Goal: Feedback & Contribution: Submit feedback/report problem

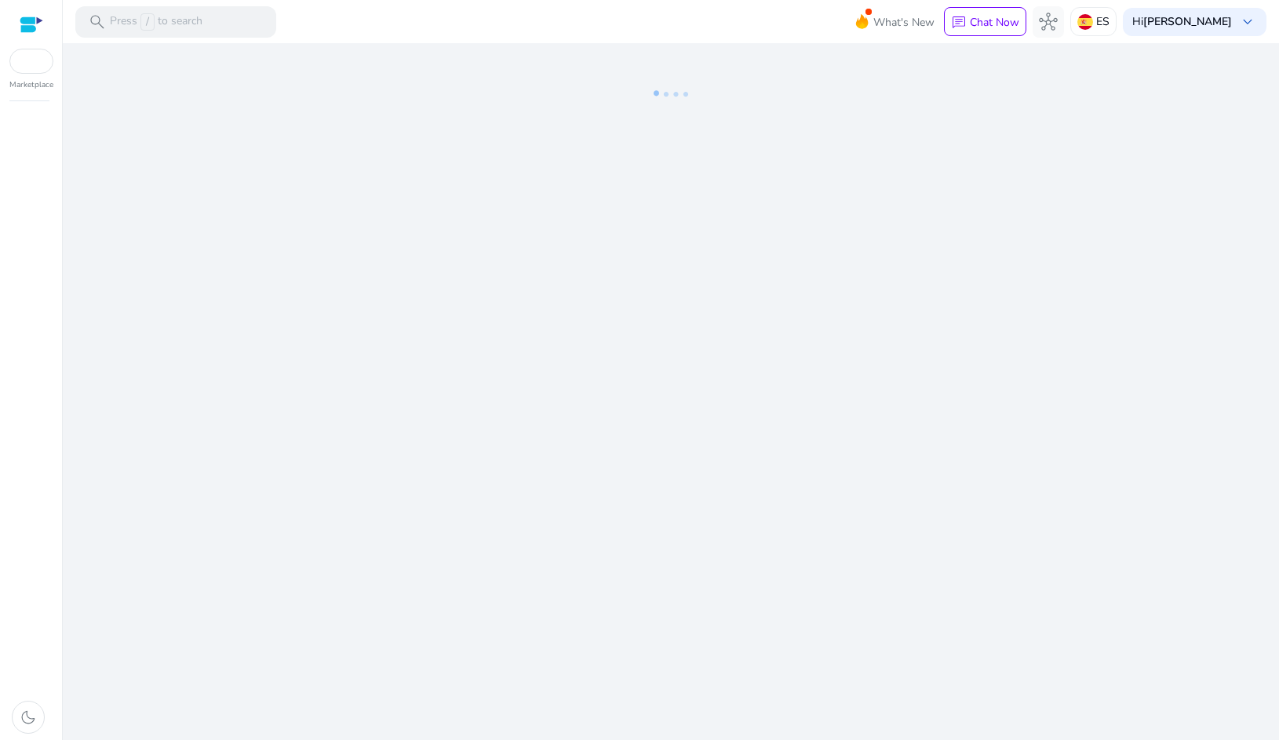
click at [625, 294] on div "We are getting things ready for you..." at bounding box center [671, 391] width 1204 height 697
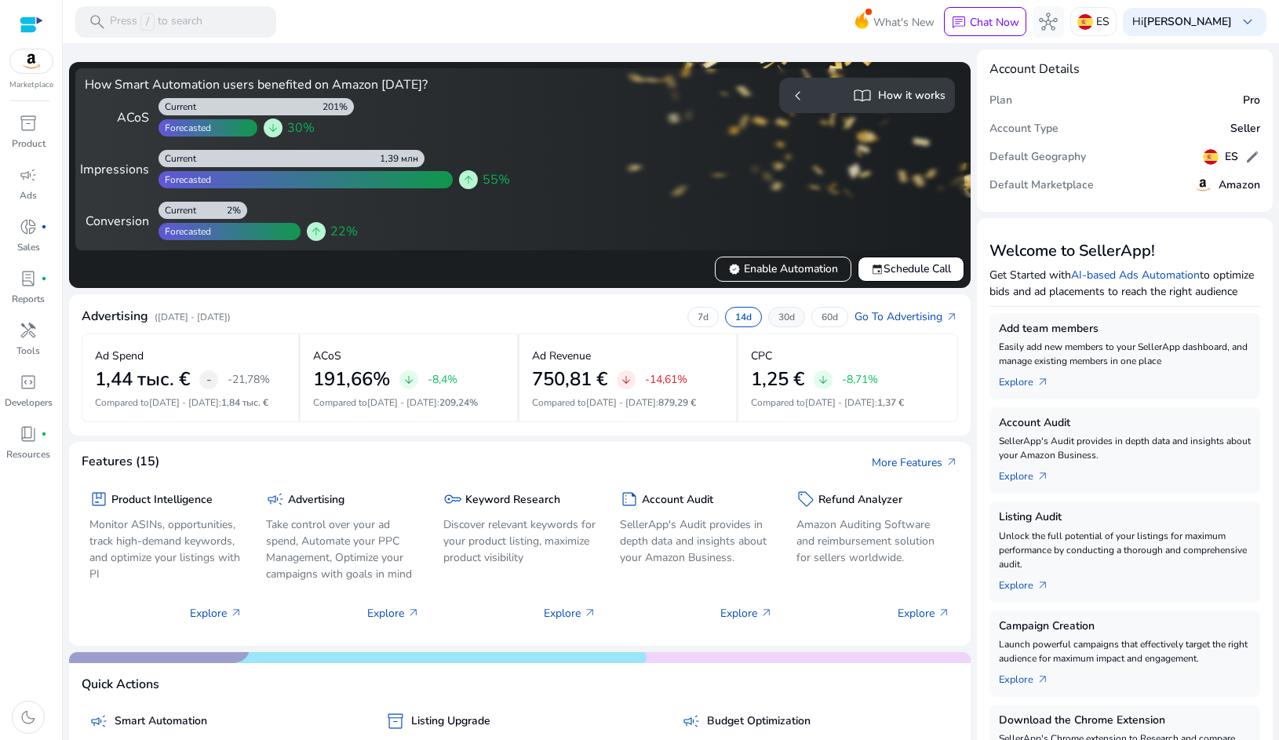
click at [778, 315] on p "30d" at bounding box center [786, 317] width 16 height 13
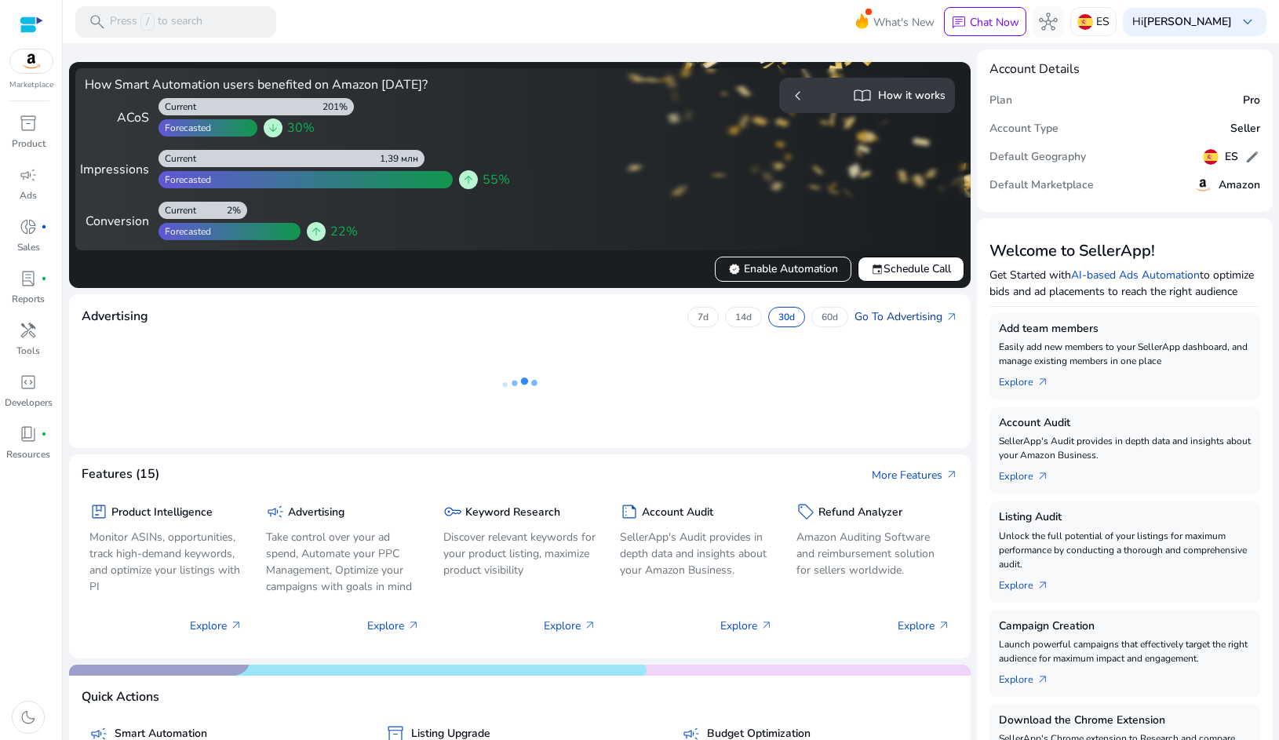
click at [863, 315] on link "Go To Advertising arrow_outward" at bounding box center [907, 316] width 104 height 16
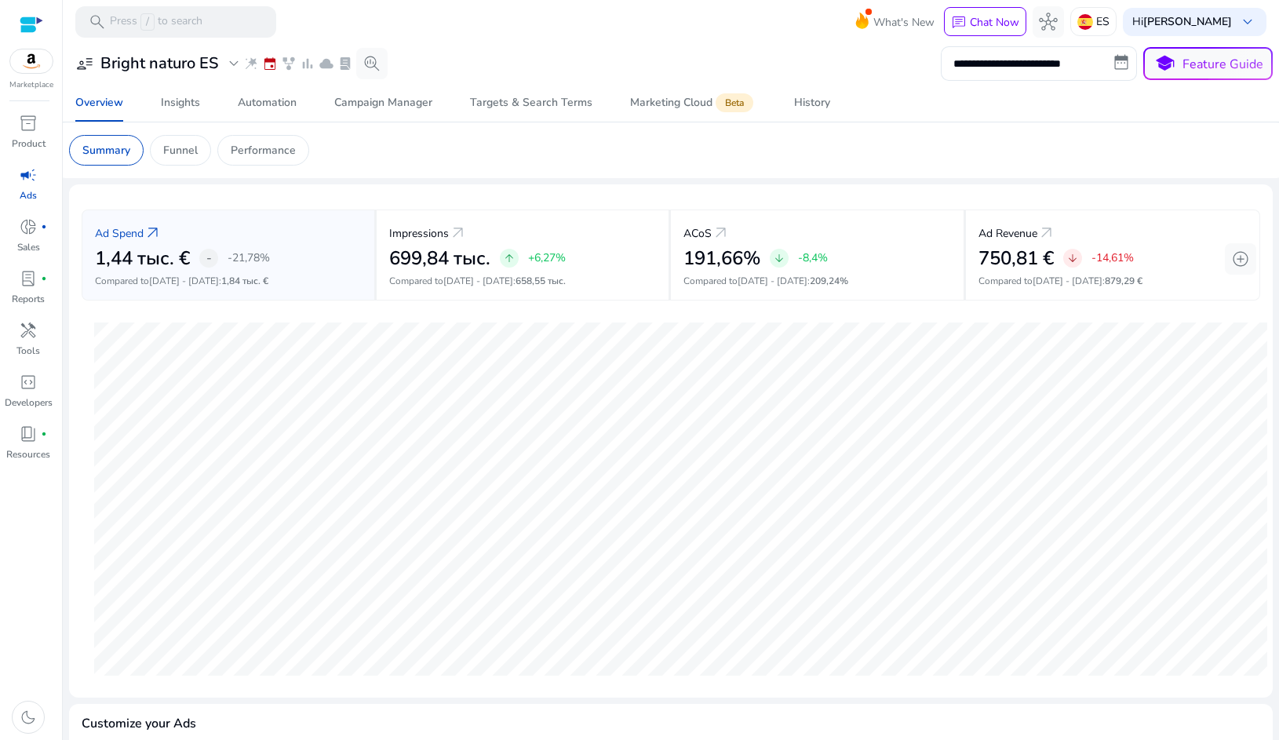
click at [222, 52] on div "user_attributes Bright naturo ES expand_more wand_stars event family_history ba…" at bounding box center [228, 63] width 319 height 31
click at [231, 60] on span "expand_more" at bounding box center [233, 63] width 19 height 19
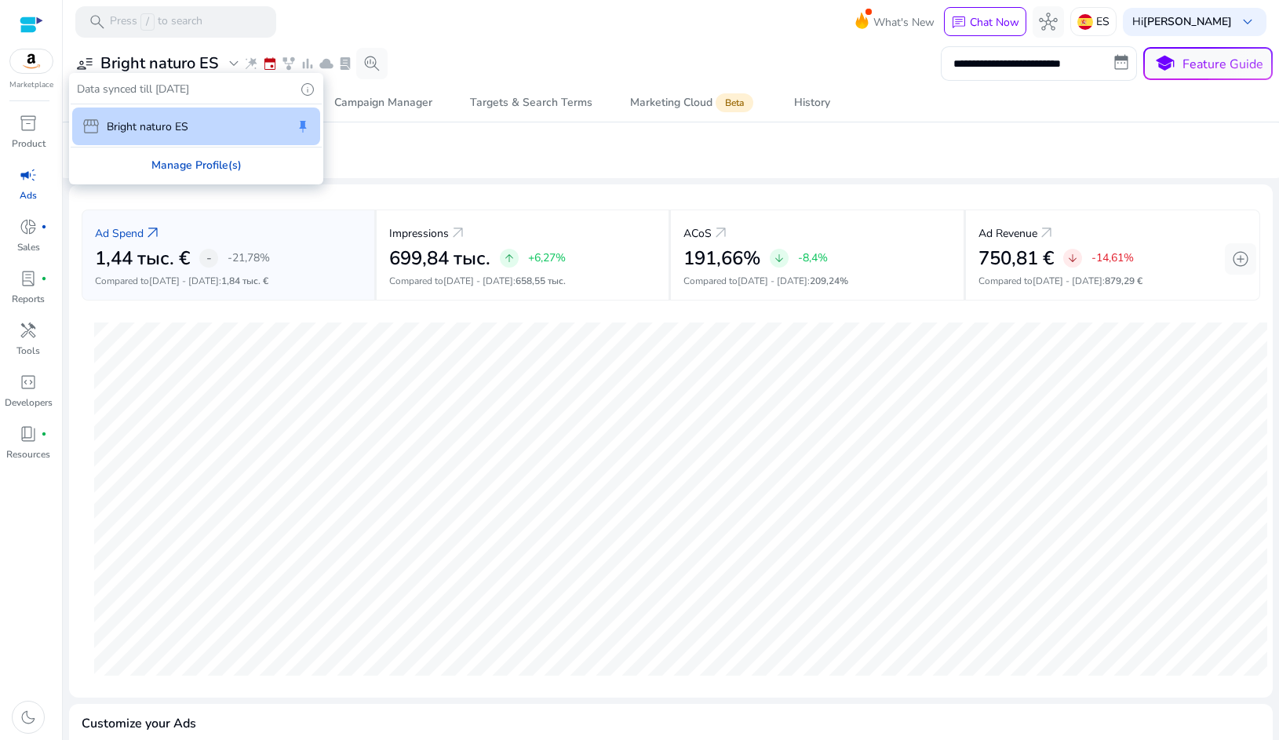
click at [218, 164] on div "Manage Profile(s)" at bounding box center [196, 165] width 251 height 35
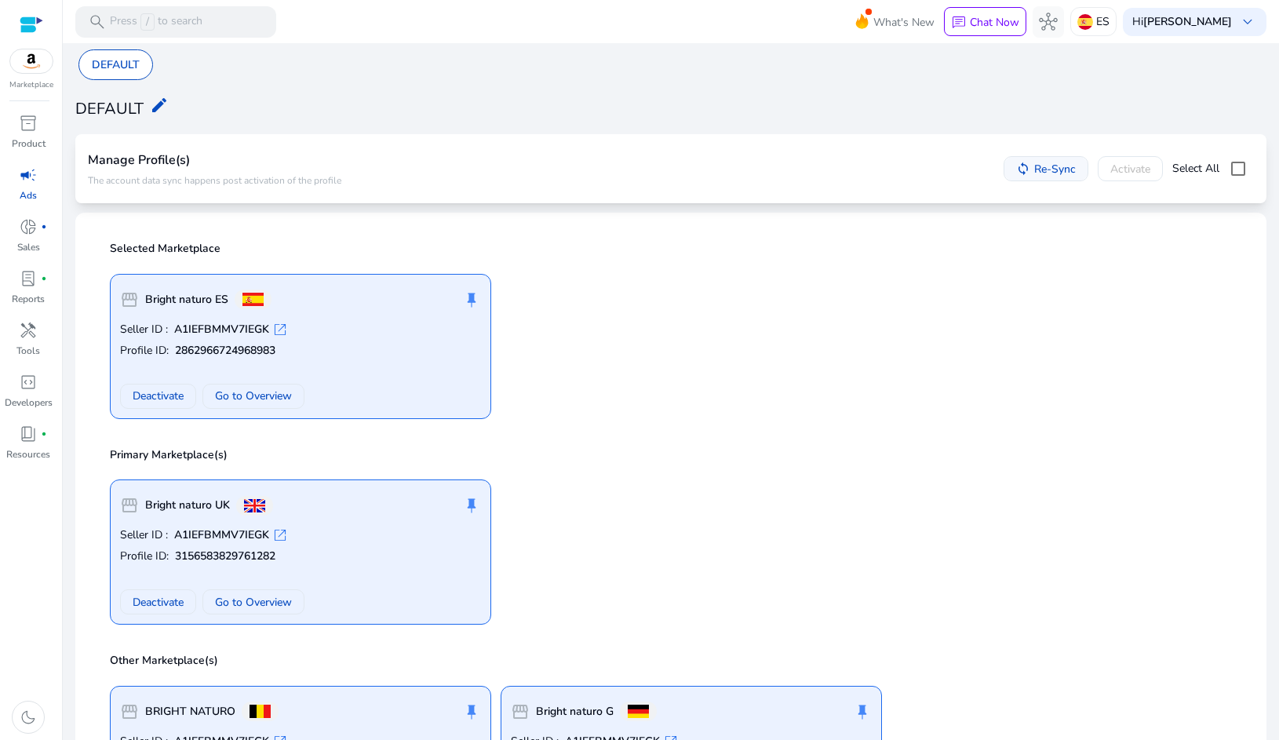
click at [1044, 170] on span "Re-Sync" at bounding box center [1055, 169] width 42 height 16
click at [34, 227] on span "donut_small" at bounding box center [28, 226] width 19 height 19
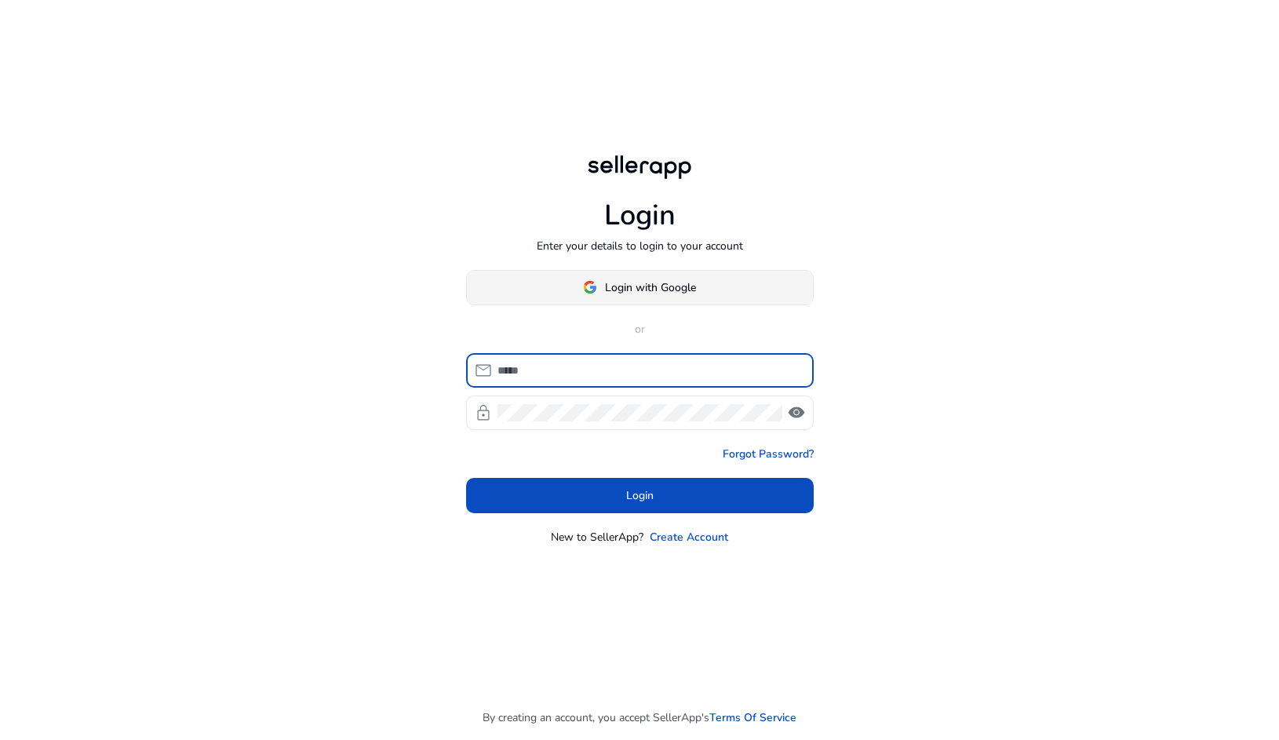
click at [634, 285] on span "Login with Google" at bounding box center [650, 287] width 91 height 16
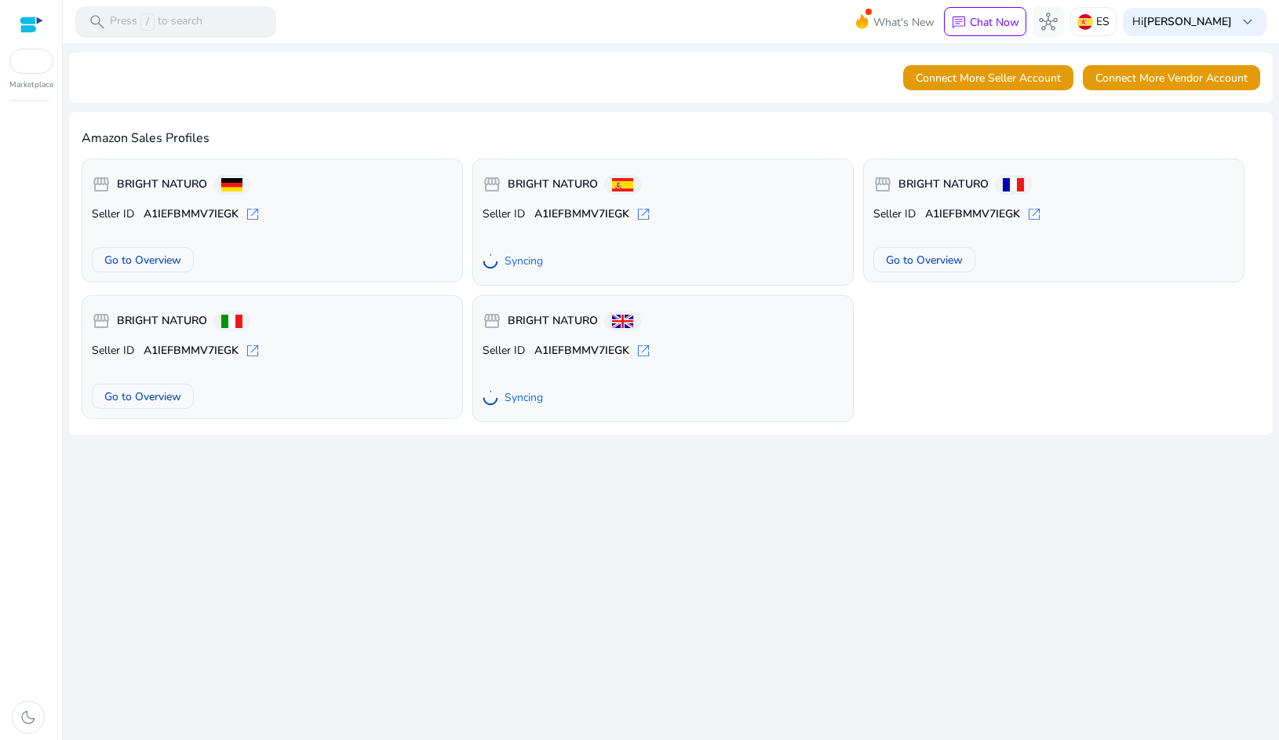
click at [663, 38] on mat-toolbar "search Press / to search What's New chat Chat Now hub ES Hi Artur Perepelkin ke…" at bounding box center [671, 21] width 1216 height 43
click at [29, 69] on div at bounding box center [31, 61] width 44 height 25
click at [435, 83] on div "Connect More Seller Account Connect More Vendor Account" at bounding box center [671, 78] width 1204 height 50
click at [1012, 71] on span "Connect More Seller Account" at bounding box center [988, 78] width 145 height 16
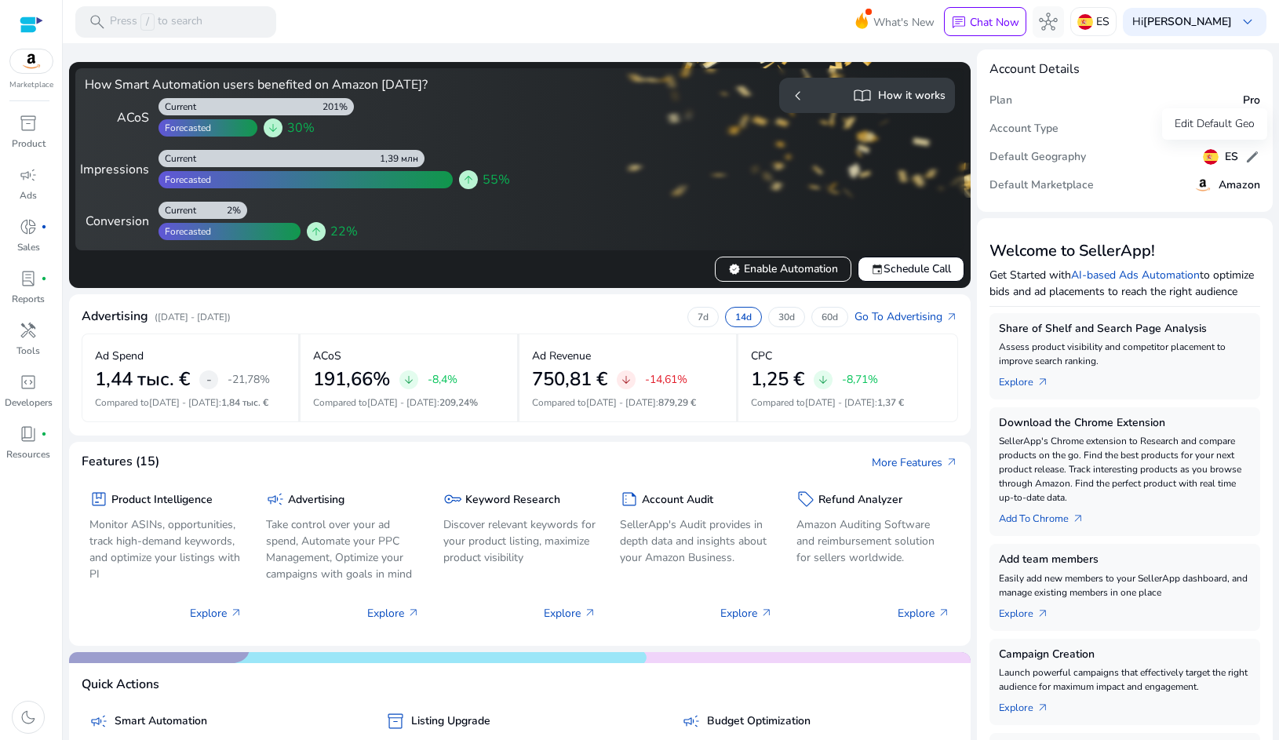
click at [1241, 133] on div "Edit Default Geo" at bounding box center [1214, 123] width 105 height 31
click at [1245, 155] on span "edit" at bounding box center [1253, 157] width 16 height 16
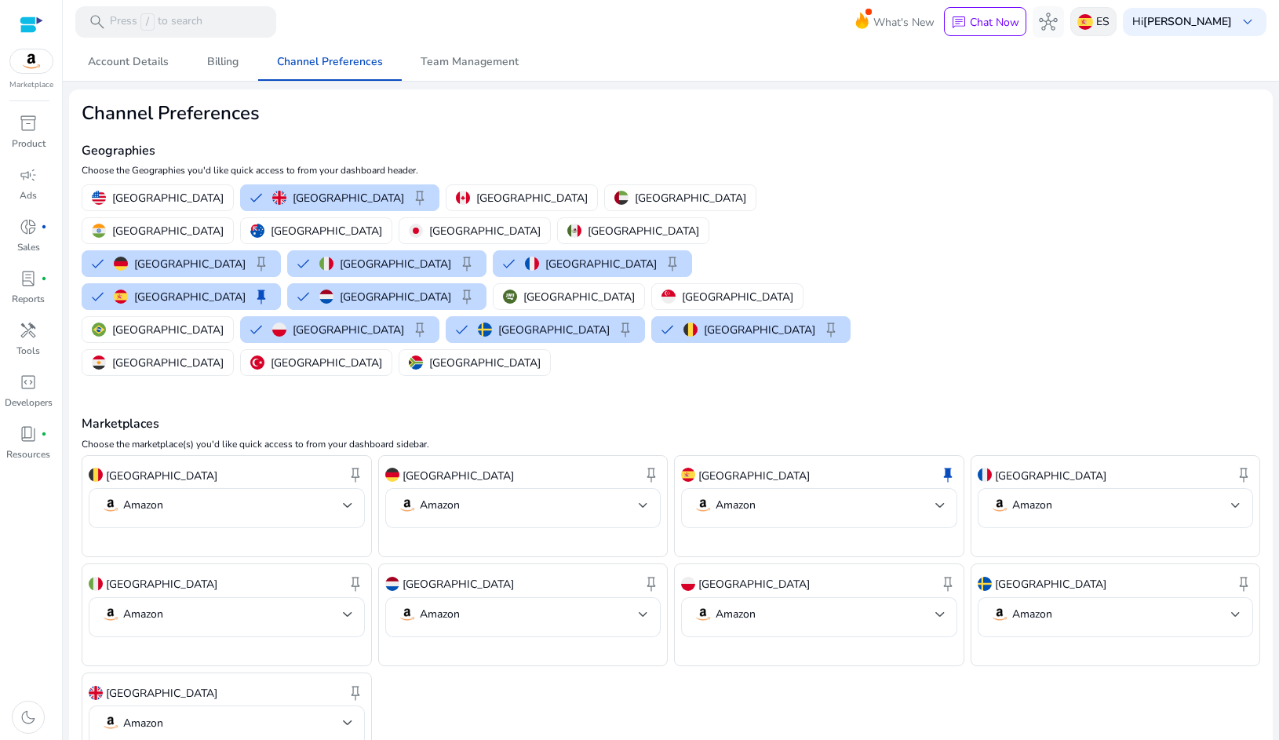
click at [1103, 26] on p "ES" at bounding box center [1102, 21] width 13 height 27
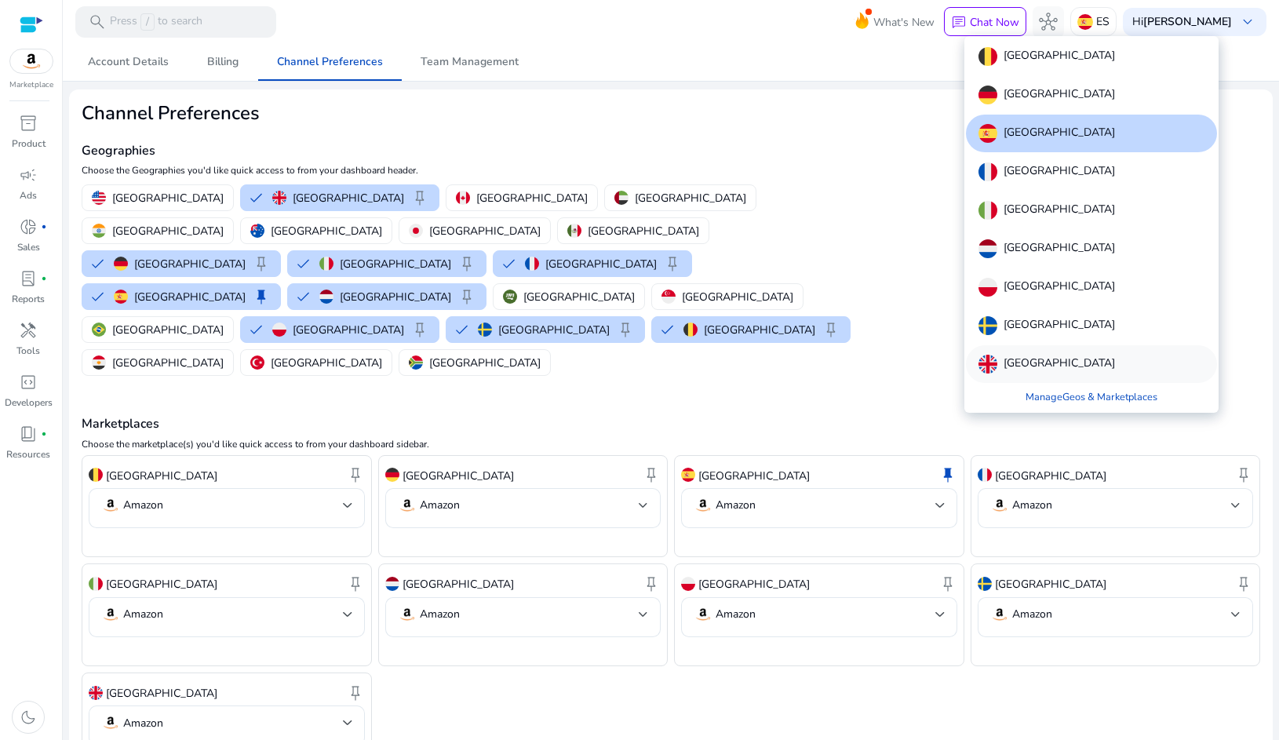
click at [1047, 374] on div "[GEOGRAPHIC_DATA]" at bounding box center [1091, 364] width 251 height 38
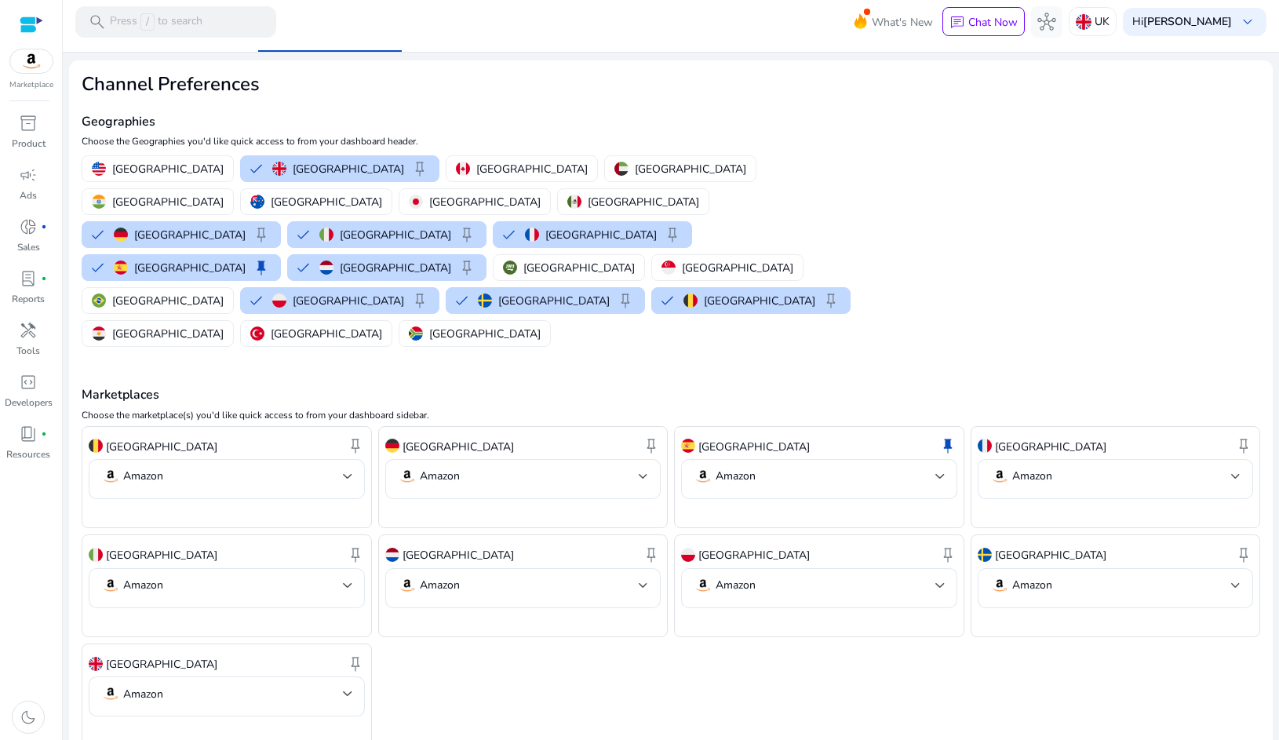
scroll to position [28, 0]
click at [1152, 27] on b "[PERSON_NAME]" at bounding box center [1187, 21] width 89 height 15
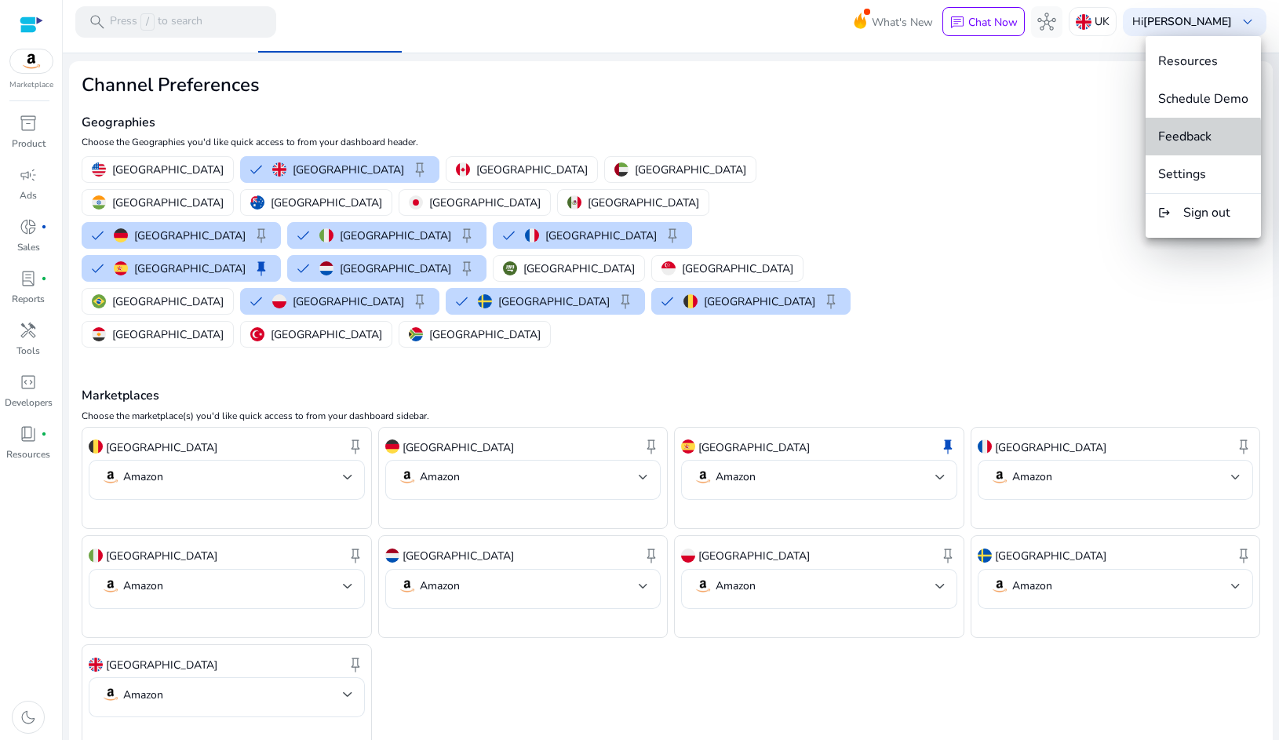
click at [1165, 148] on button "Feedback" at bounding box center [1203, 137] width 115 height 38
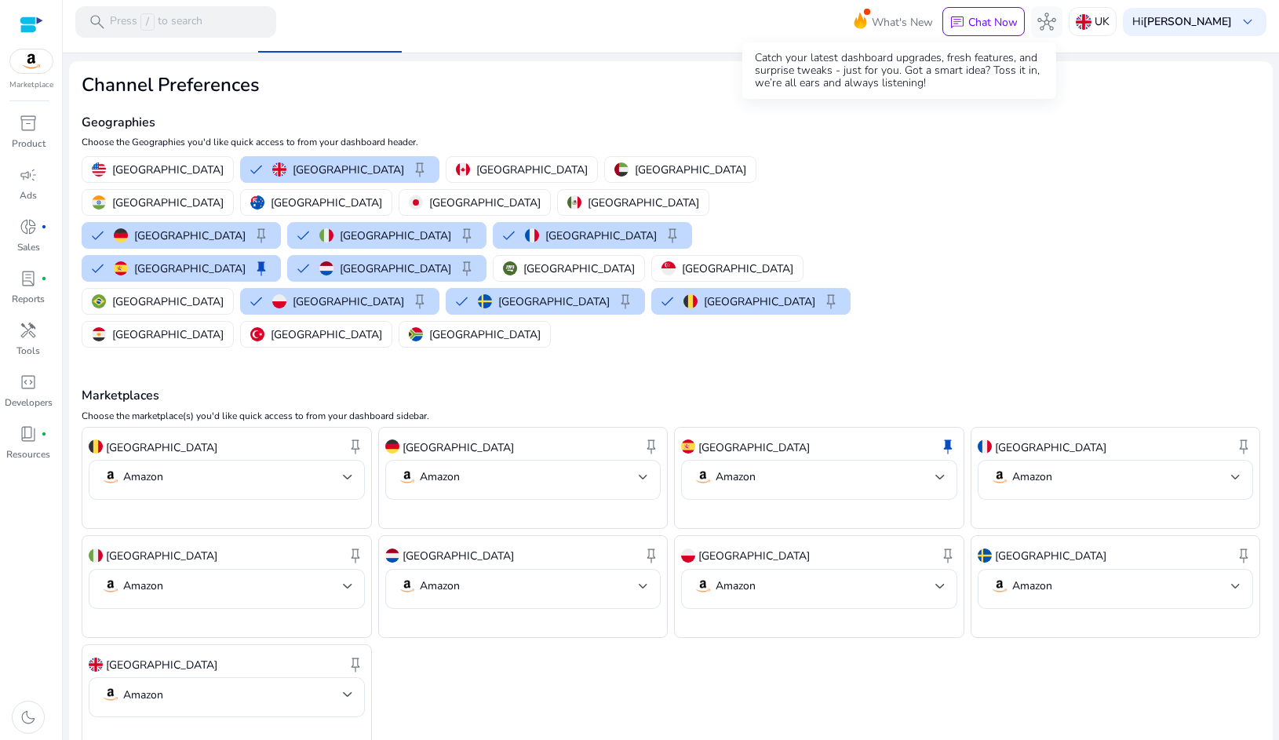
click at [882, 26] on span "What's New" at bounding box center [902, 22] width 61 height 27
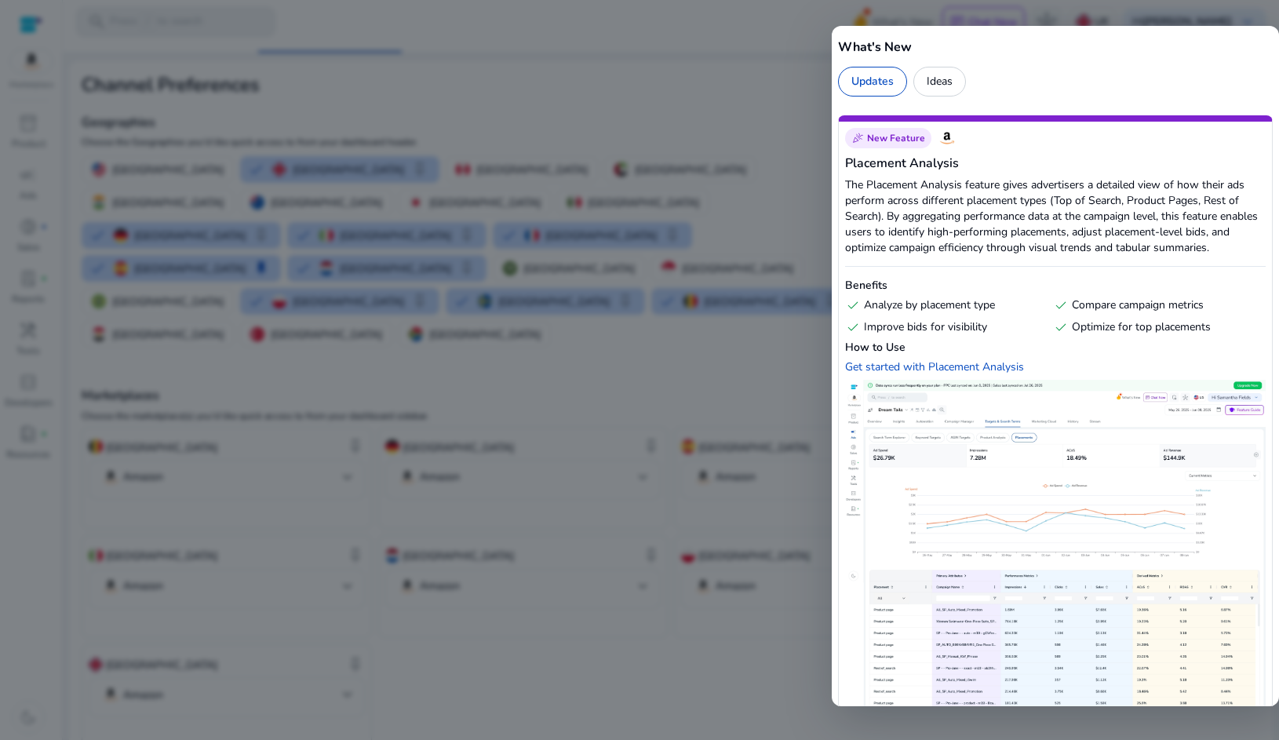
click at [799, 89] on div at bounding box center [639, 370] width 1279 height 740
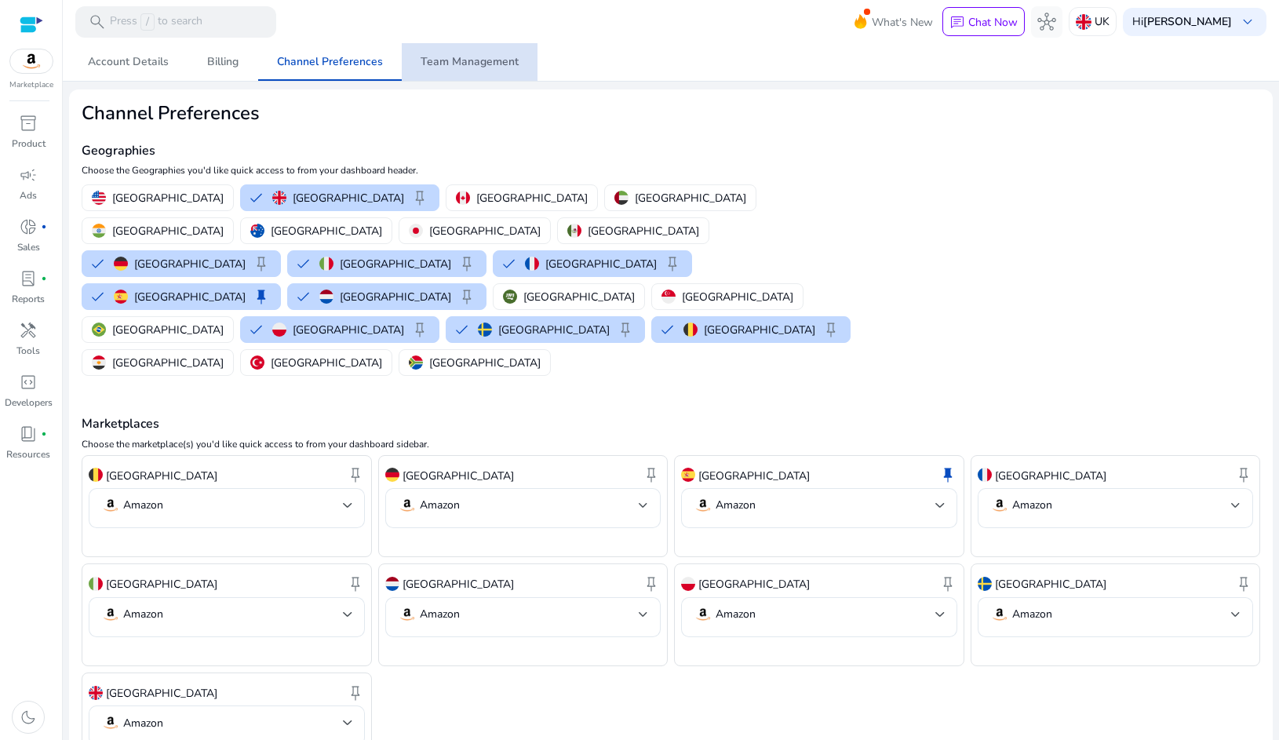
click at [482, 64] on span "Team Management" at bounding box center [470, 62] width 98 height 11
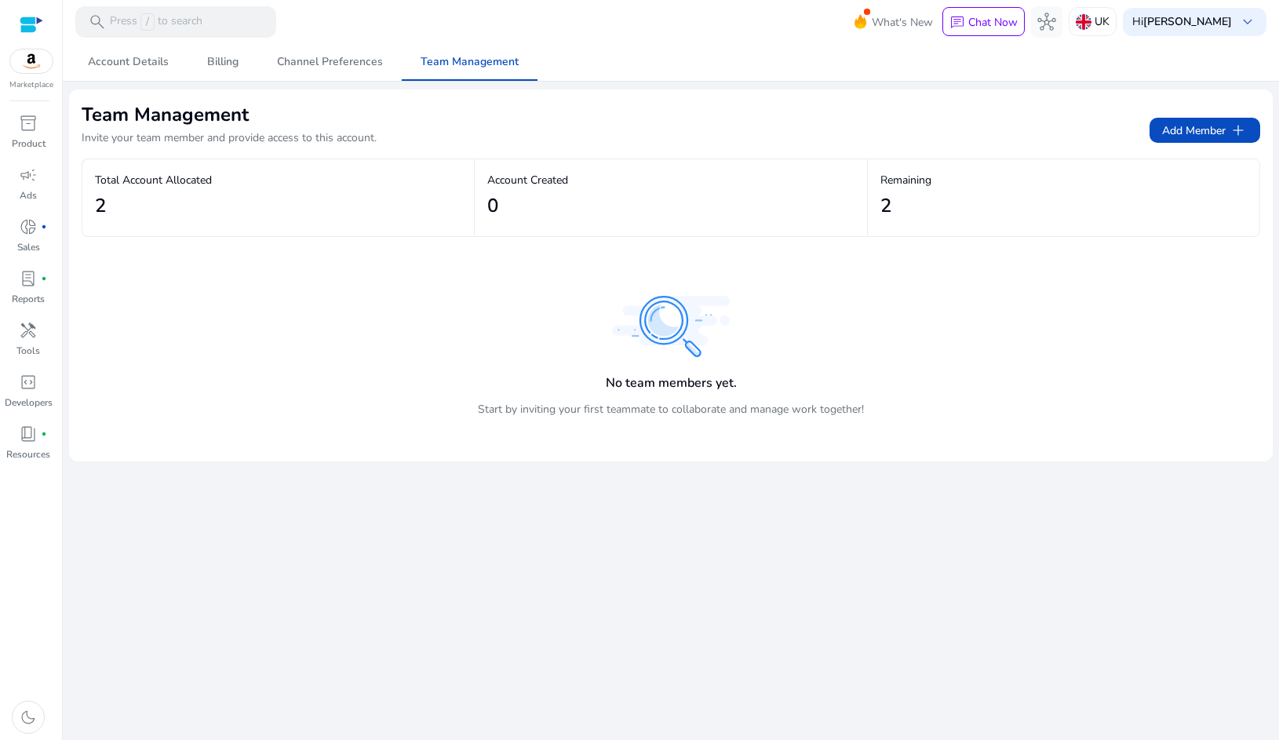
click at [155, 183] on p "Total Account Allocated" at bounding box center [278, 180] width 366 height 16
click at [104, 208] on h2 "2" at bounding box center [100, 206] width 11 height 23
click at [1169, 126] on span "Add Member add" at bounding box center [1205, 130] width 86 height 19
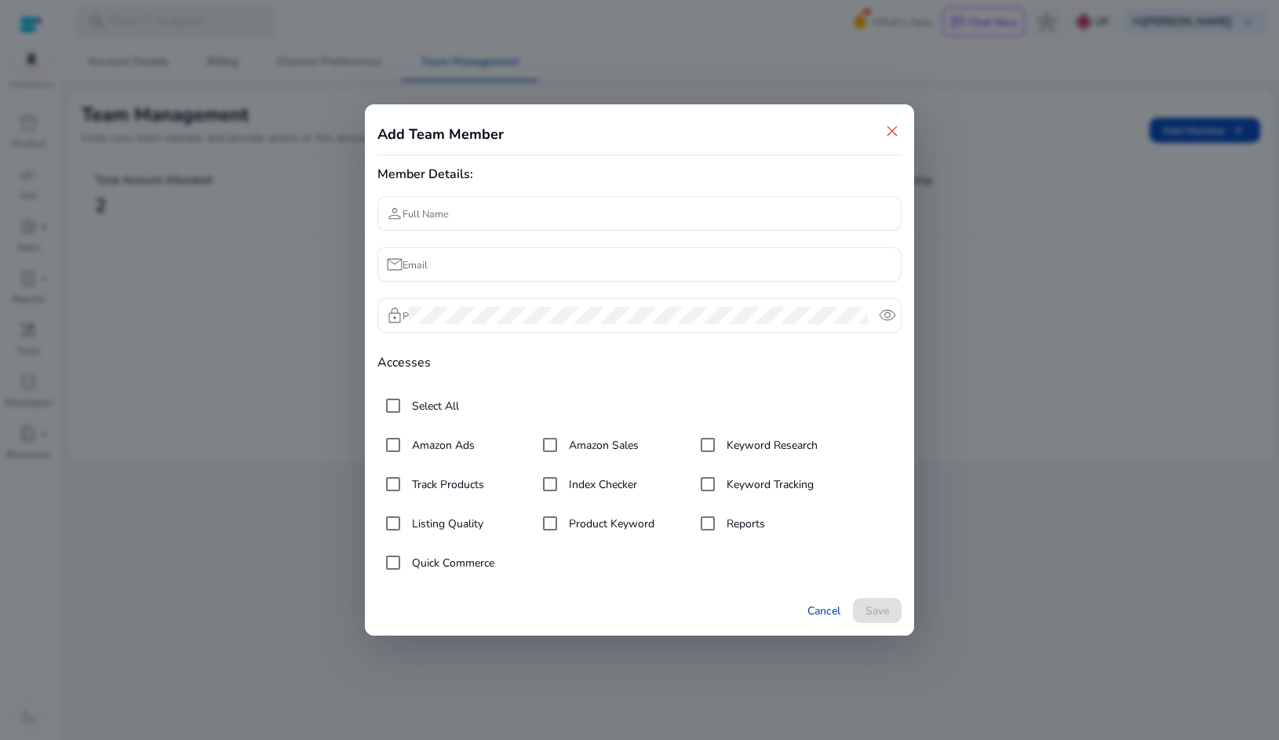
click at [947, 218] on div at bounding box center [639, 370] width 1279 height 740
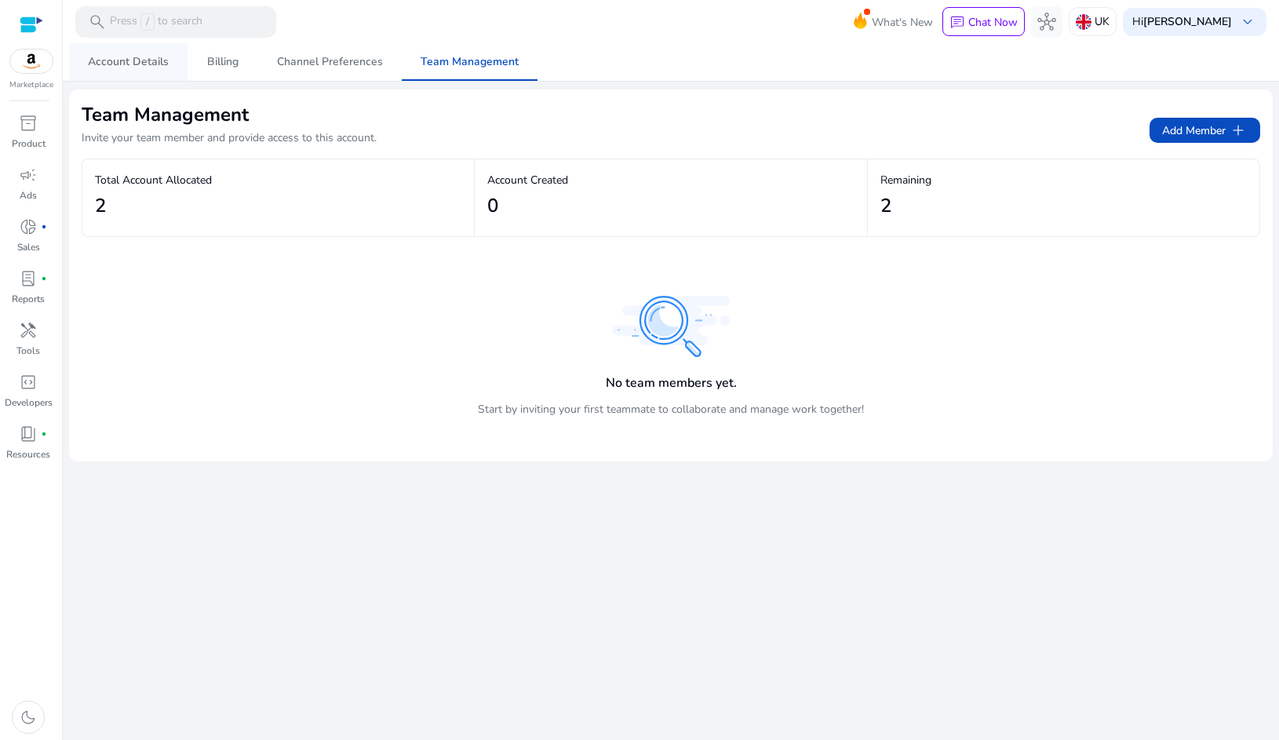
click at [146, 61] on span "Account Details" at bounding box center [128, 62] width 81 height 11
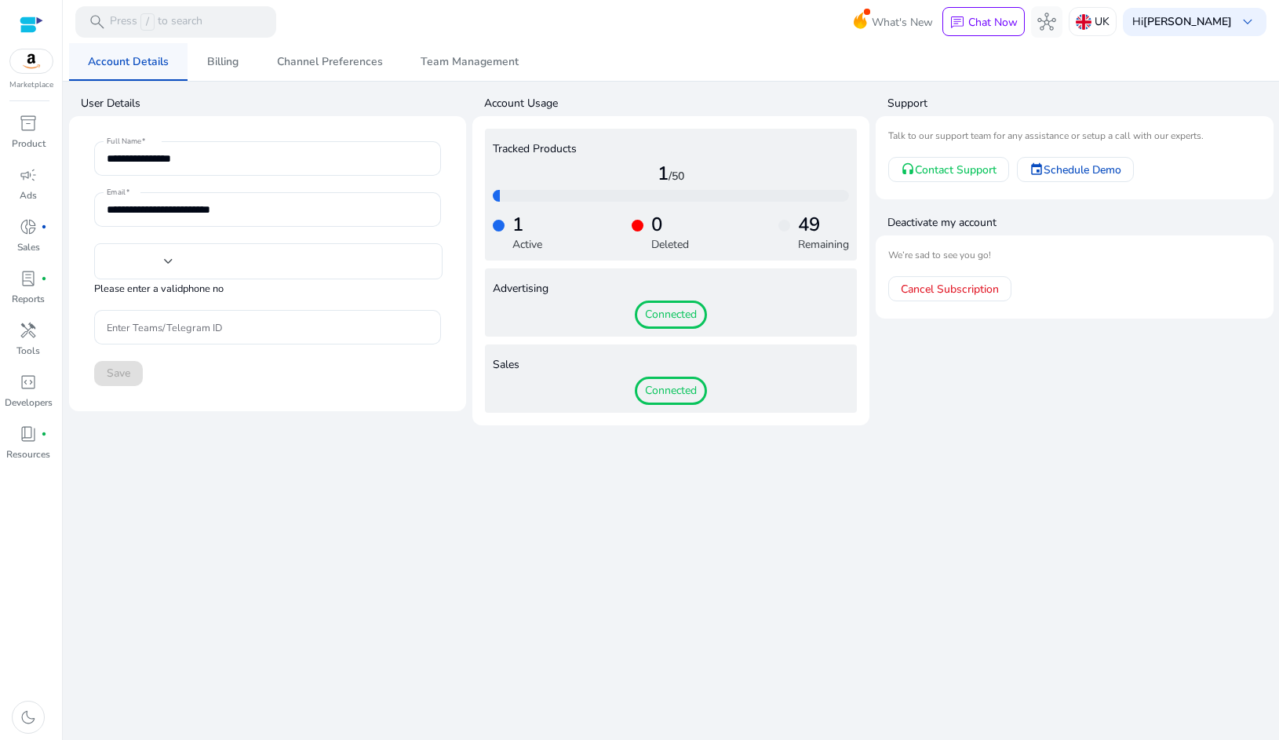
type input "**********"
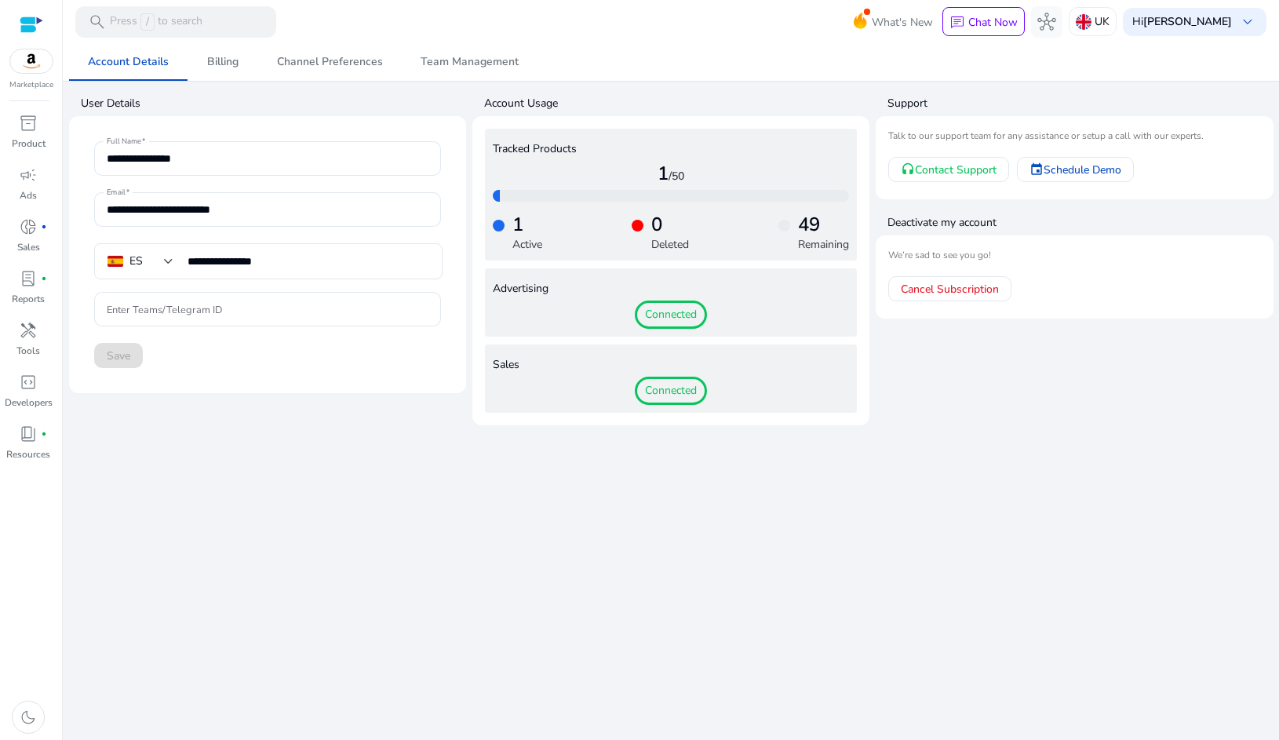
drag, startPoint x: 924, startPoint y: 223, endPoint x: 917, endPoint y: 239, distance: 17.9
click at [924, 223] on h4 "Deactivate my account" at bounding box center [1080, 223] width 385 height 16
drag, startPoint x: 915, startPoint y: 252, endPoint x: 931, endPoint y: 225, distance: 31.0
click at [917, 250] on mat-card-subtitle "We’re sad to see you go!" at bounding box center [1074, 255] width 372 height 15
click at [940, 169] on span "Contact Support" at bounding box center [956, 170] width 82 height 16
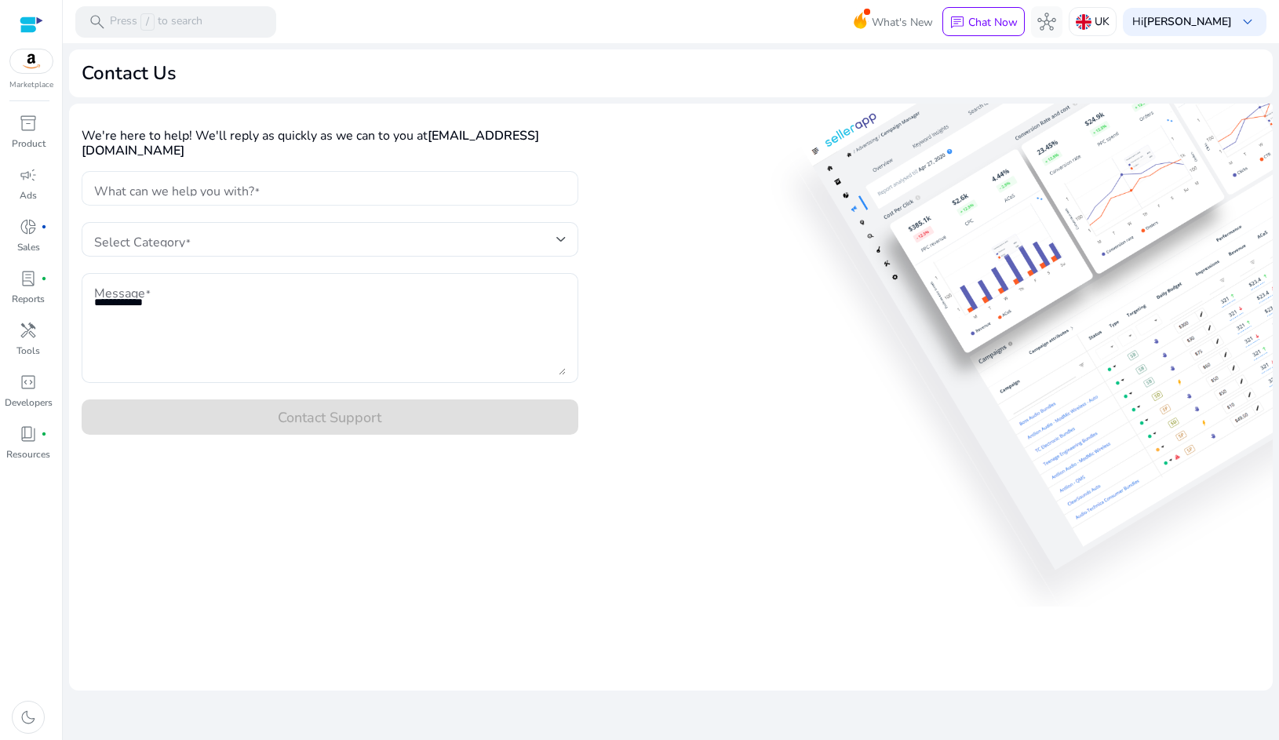
click at [275, 189] on input "What can we help you with?" at bounding box center [330, 188] width 472 height 17
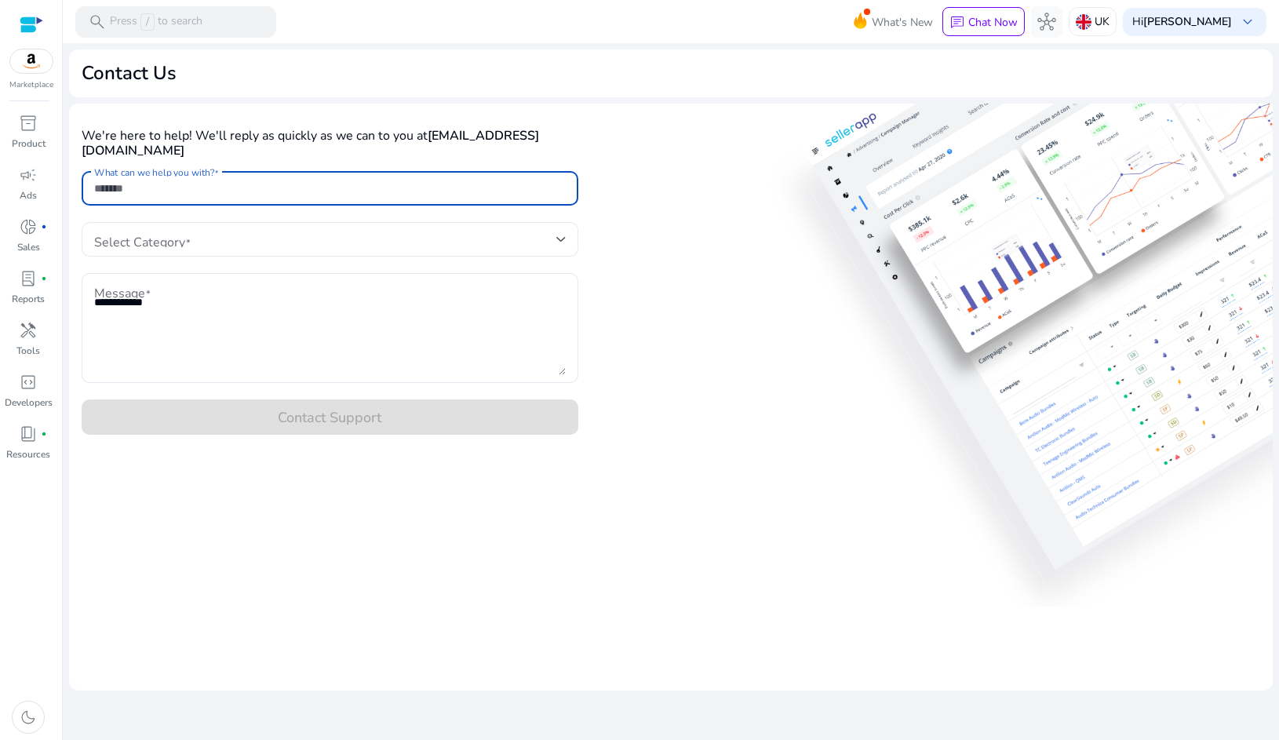
click at [157, 246] on div at bounding box center [330, 239] width 472 height 19
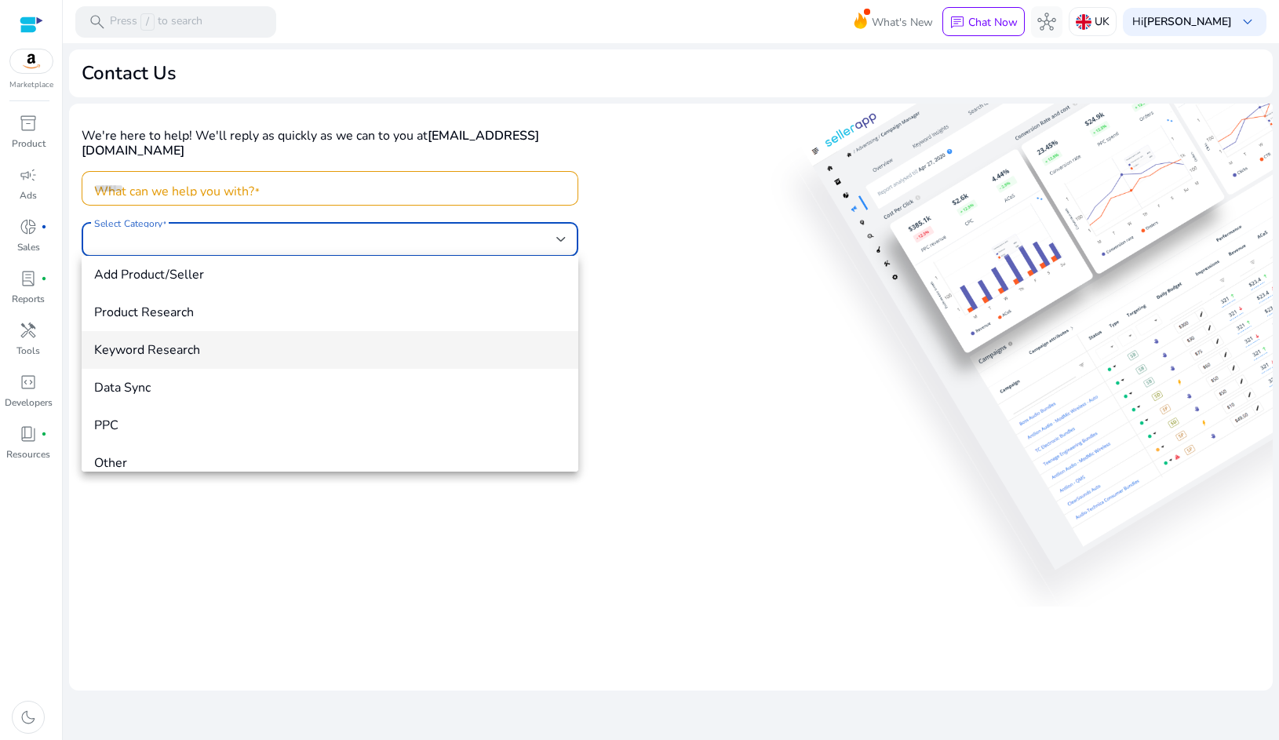
scroll to position [50, 0]
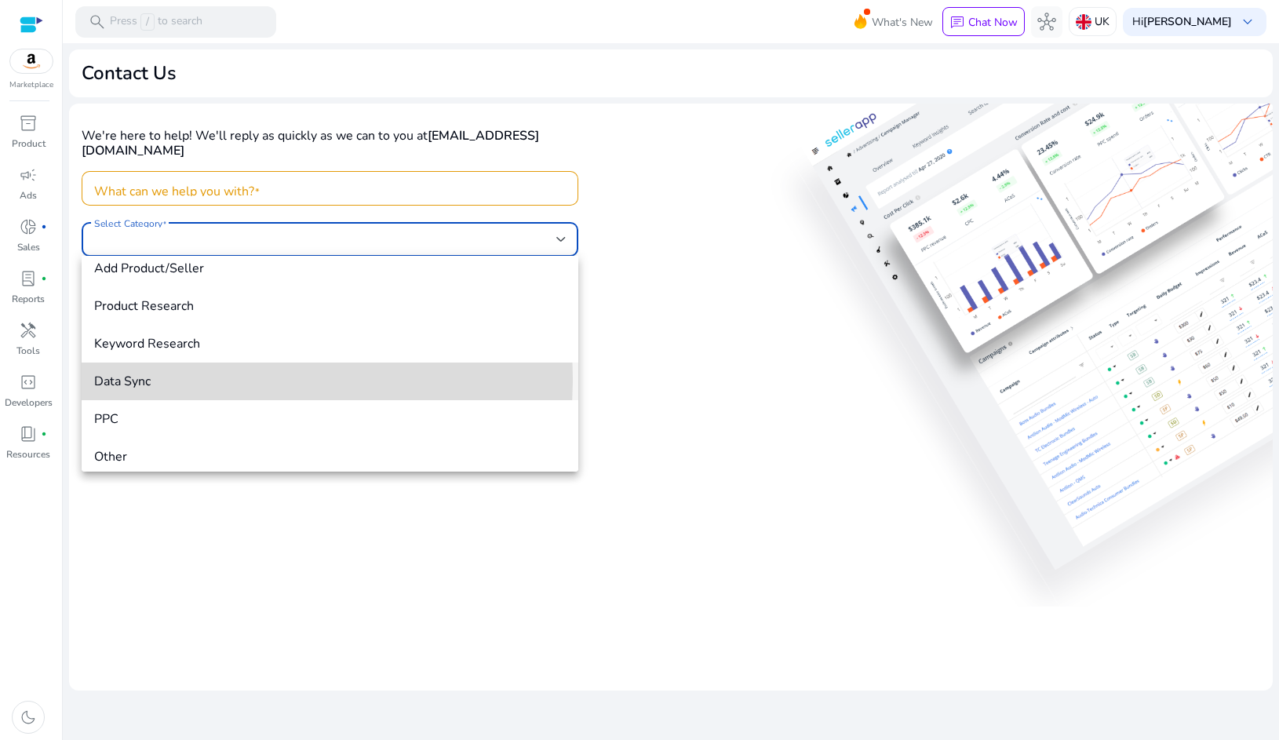
click at [178, 378] on span "Data Sync" at bounding box center [330, 381] width 472 height 17
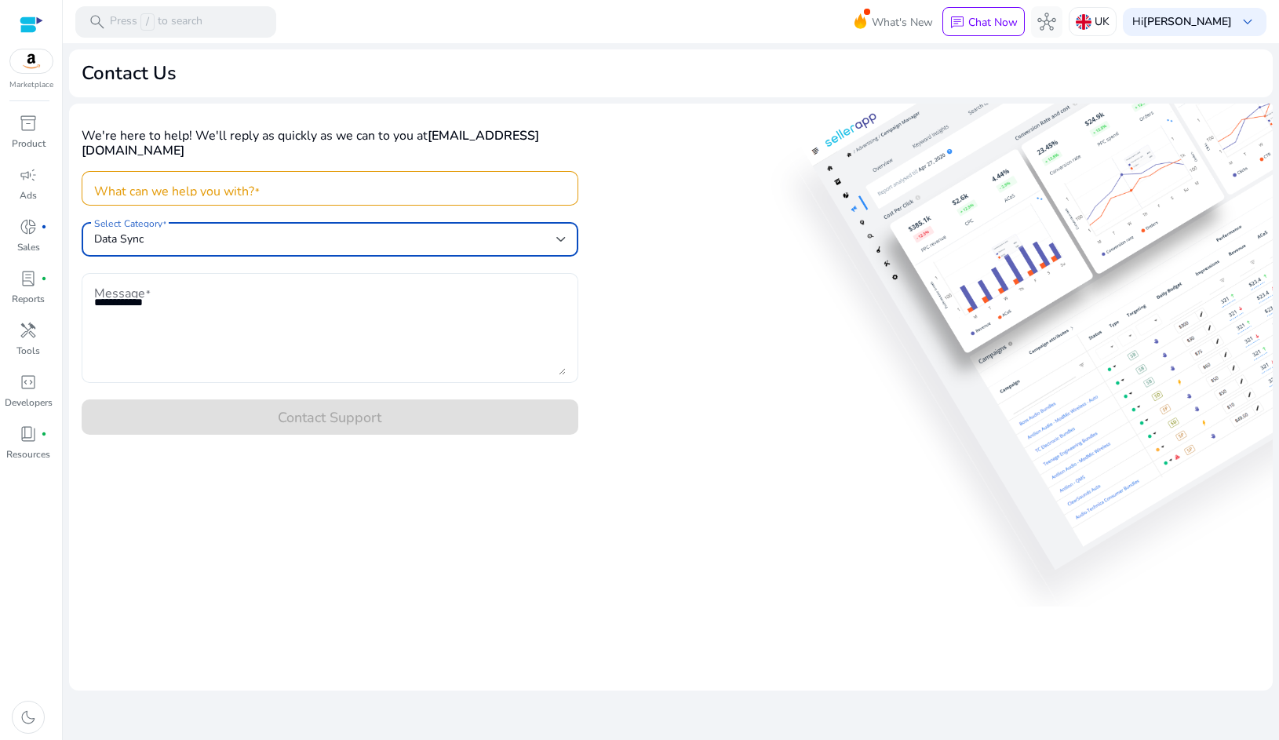
click at [146, 312] on textarea "Message" at bounding box center [330, 328] width 472 height 94
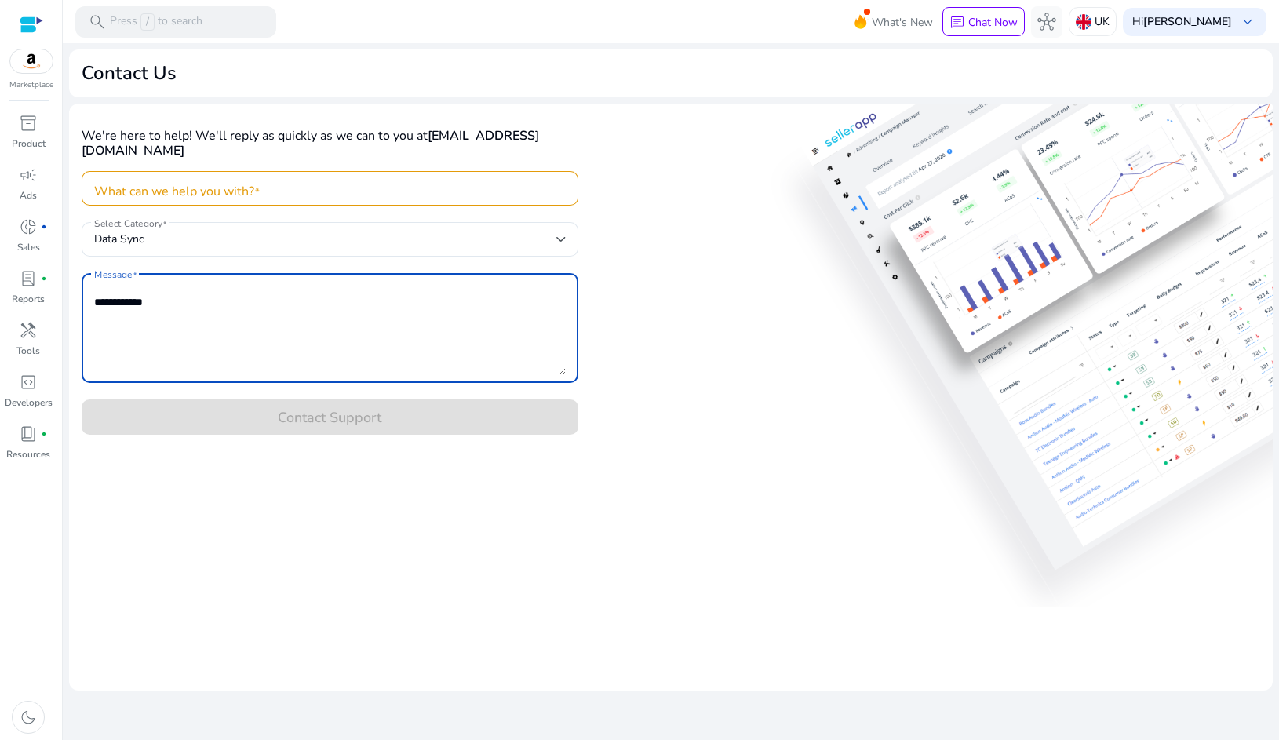
click at [148, 195] on input "What can we help you with?" at bounding box center [330, 188] width 472 height 17
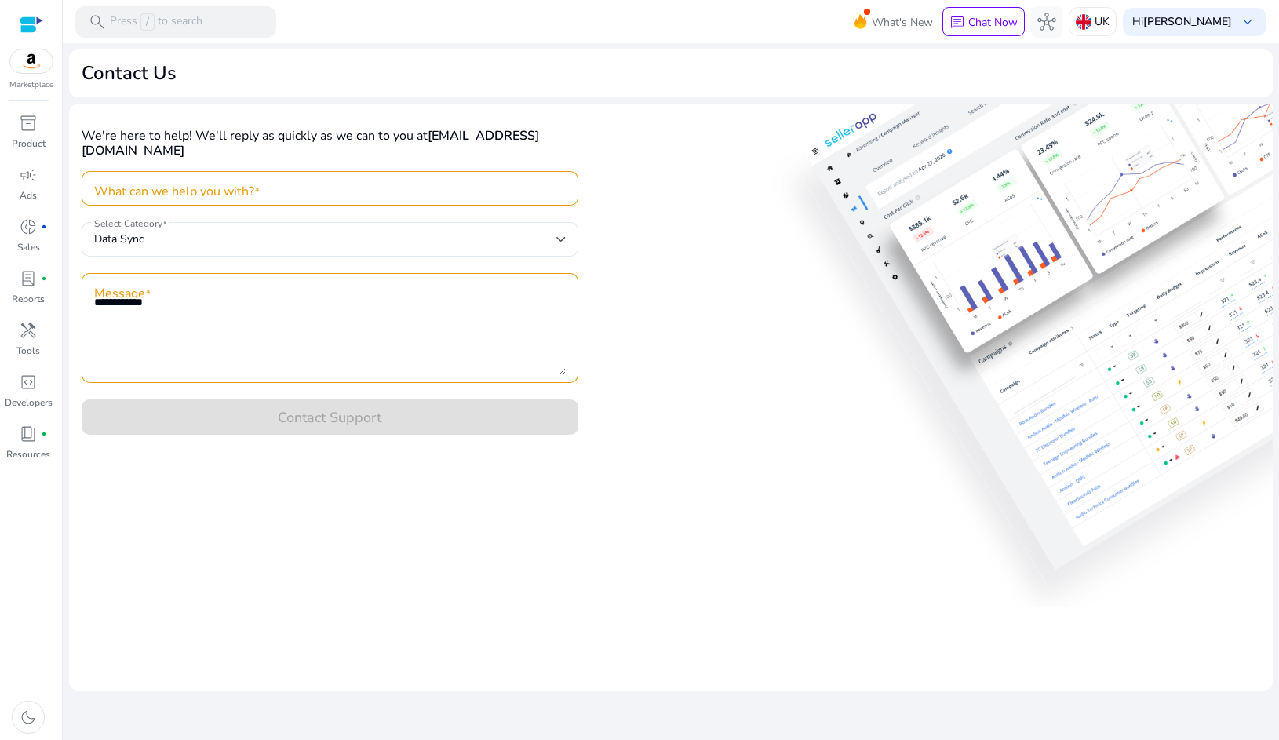
drag, startPoint x: 138, startPoint y: 277, endPoint x: 136, endPoint y: 294, distance: 17.4
click at [137, 278] on div at bounding box center [330, 328] width 472 height 110
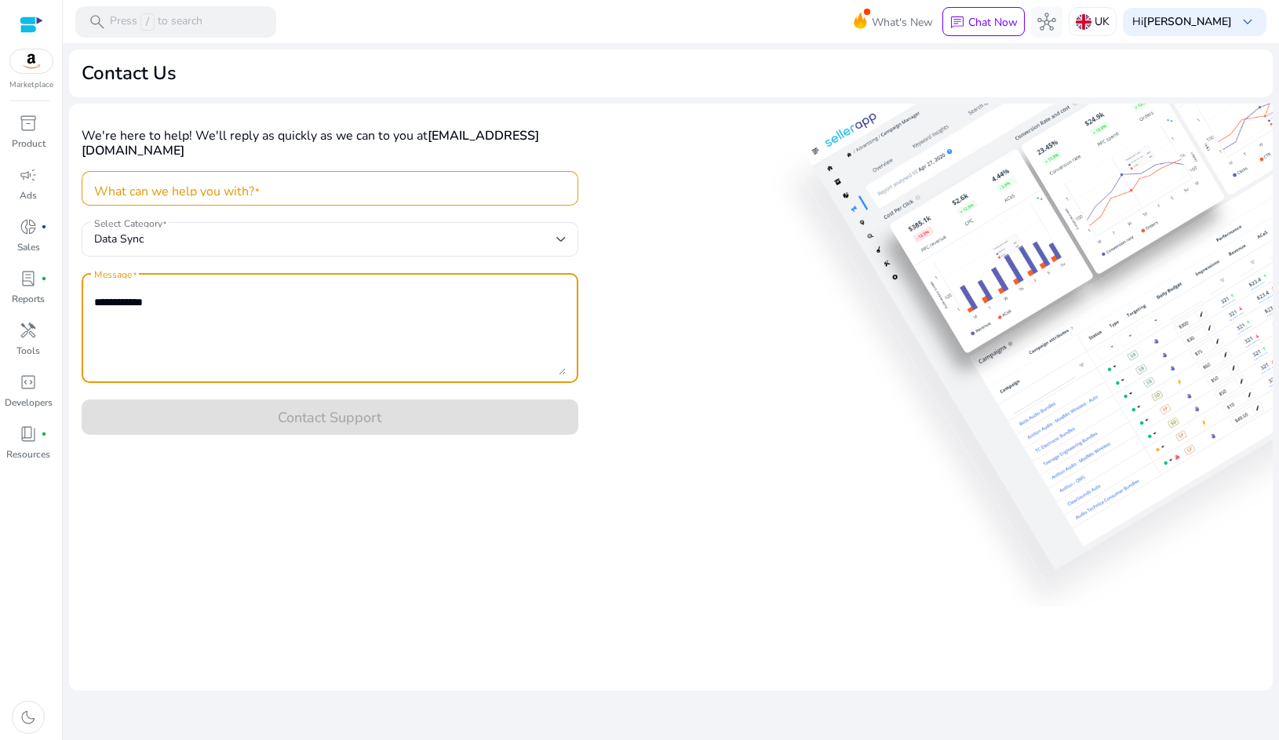
click at [136, 295] on textarea "Message" at bounding box center [330, 328] width 472 height 94
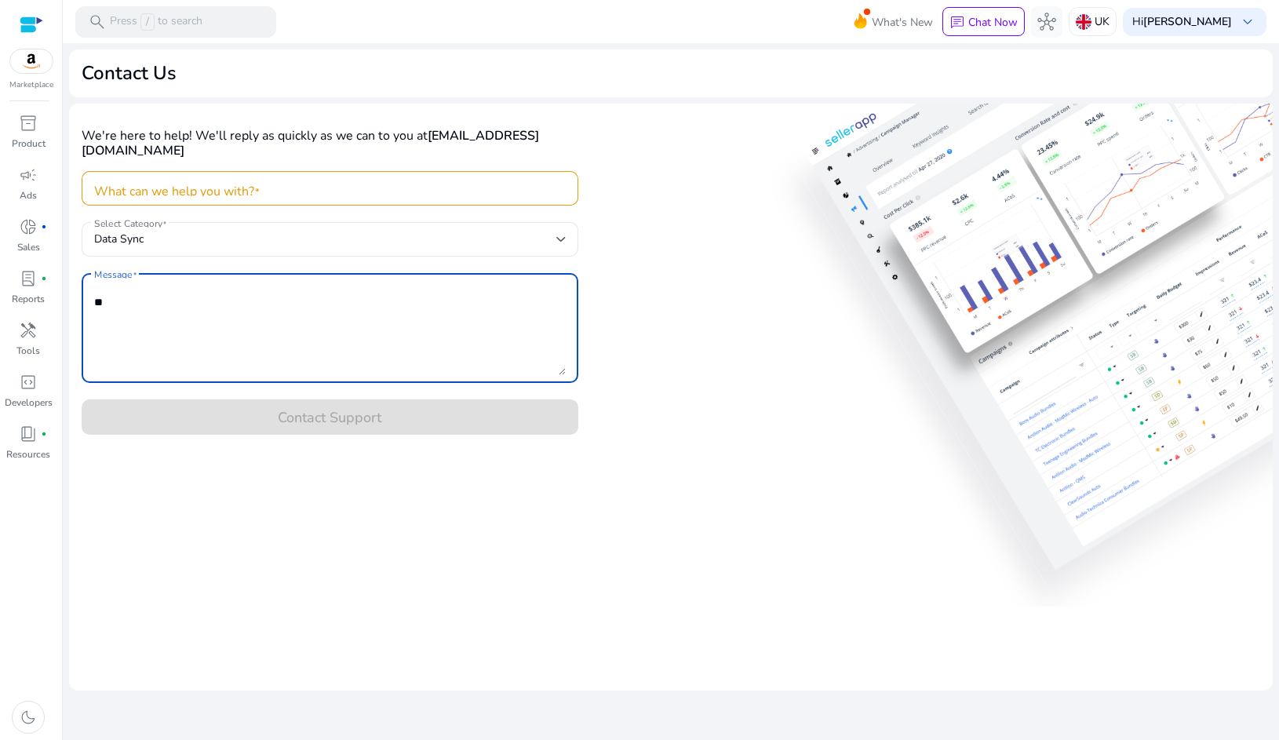
type textarea "*"
click at [255, 307] on textarea "Message" at bounding box center [330, 328] width 472 height 94
drag, startPoint x: 174, startPoint y: 303, endPoint x: 173, endPoint y: 323, distance: 20.5
click at [171, 304] on textarea "Message" at bounding box center [330, 328] width 472 height 94
drag, startPoint x: 247, startPoint y: 302, endPoint x: 129, endPoint y: 302, distance: 118.5
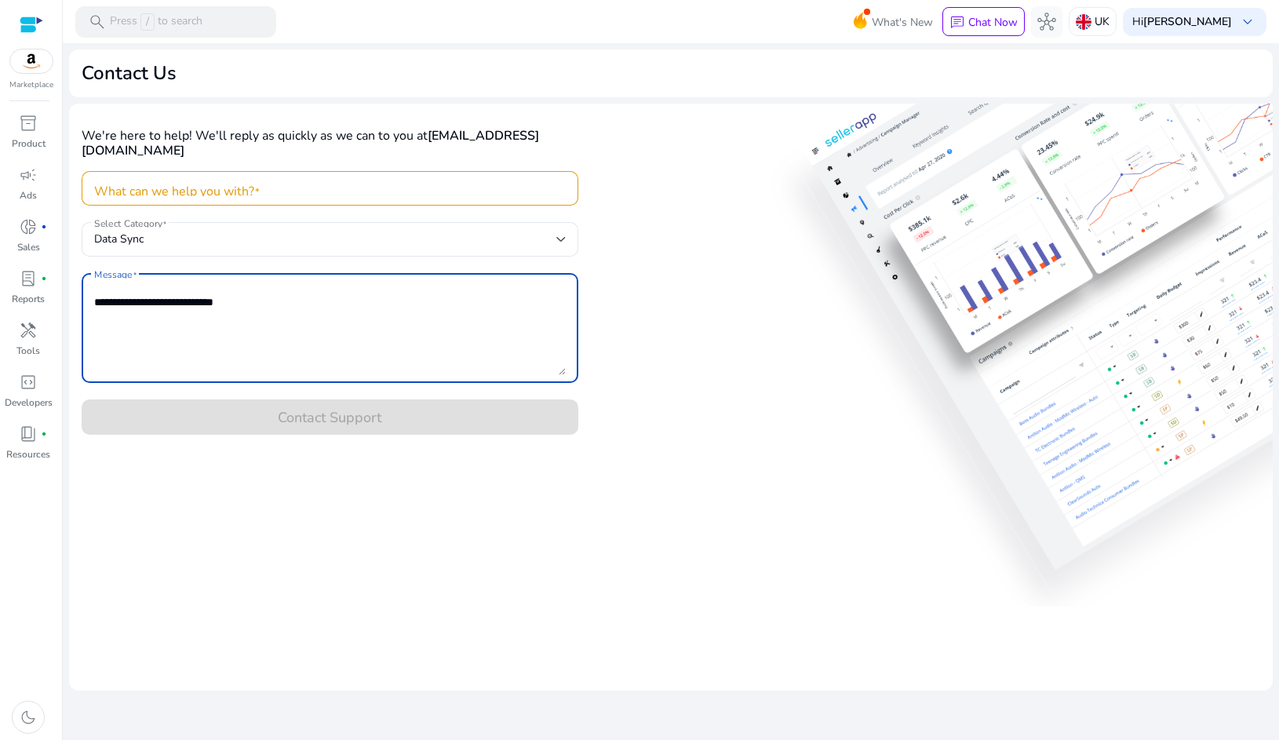
click at [80, 299] on div "We're here to help! We'll reply as quickly as we can to you at associate@bright…" at bounding box center [671, 276] width 1204 height 344
type textarea "**********"
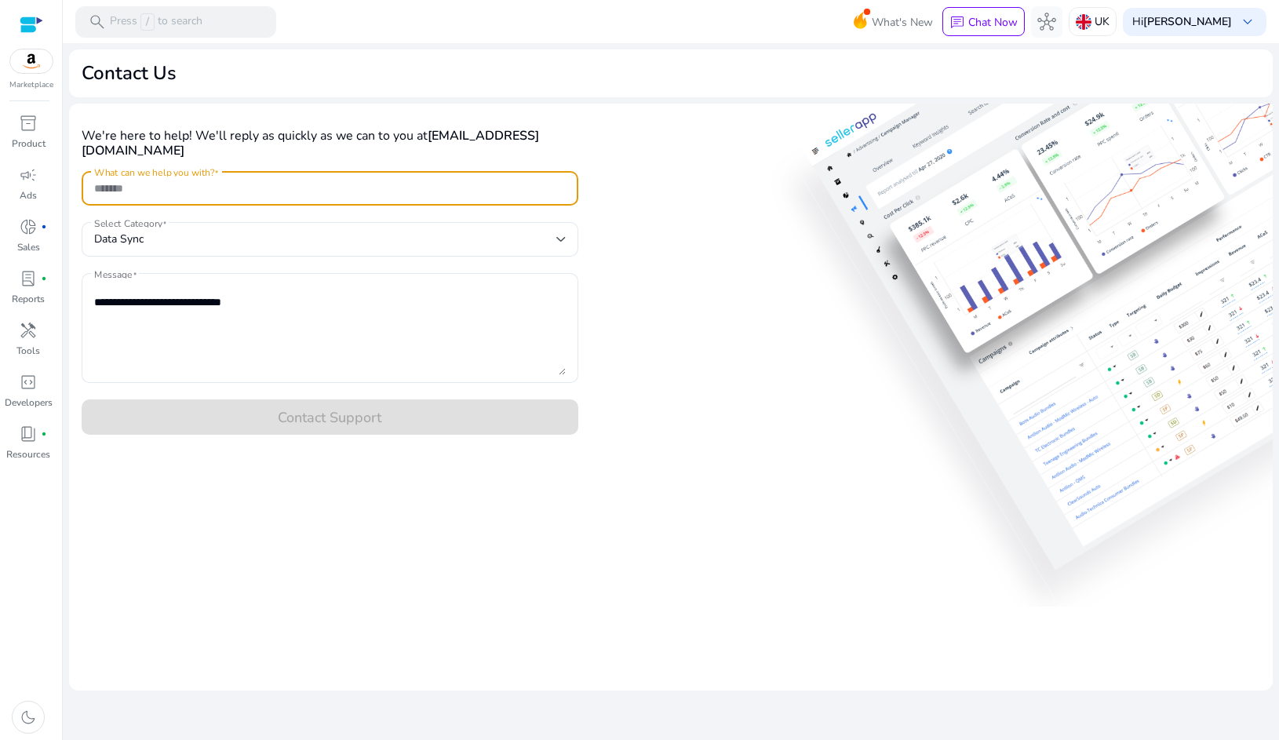
click at [197, 195] on input "What can we help you with?" at bounding box center [330, 188] width 472 height 17
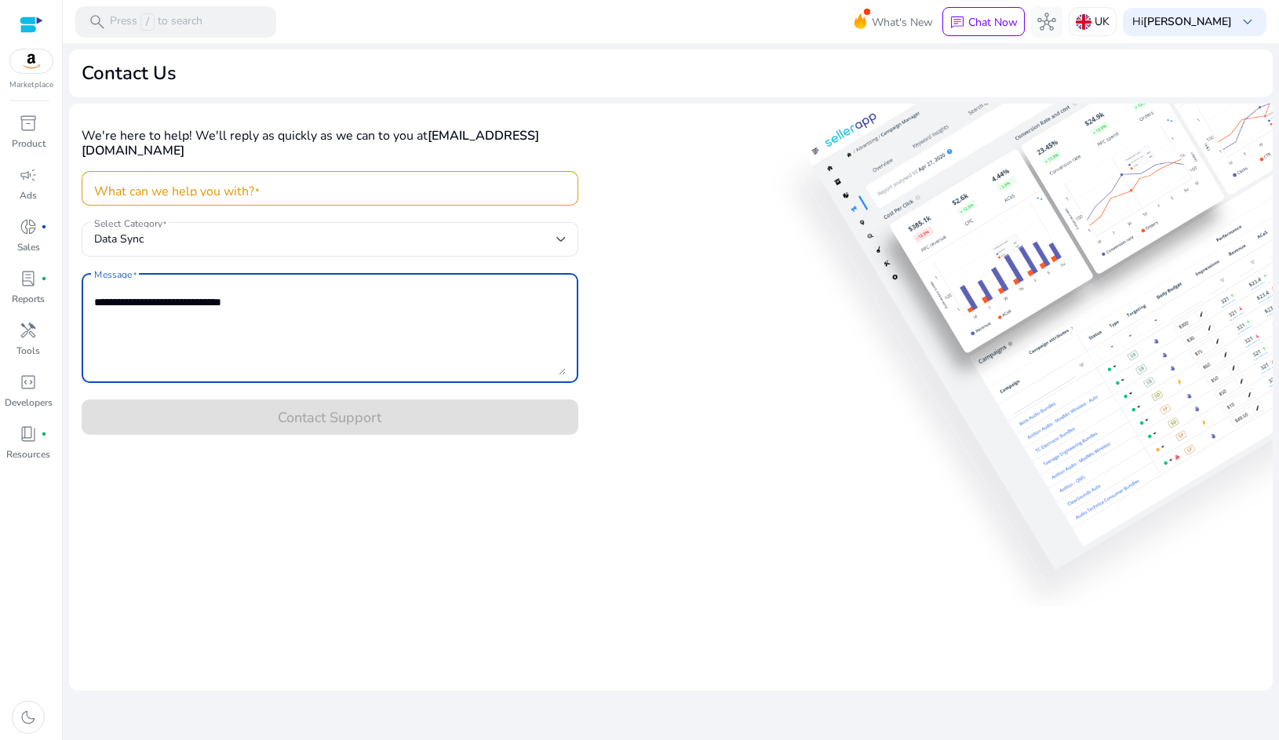
drag, startPoint x: 251, startPoint y: 302, endPoint x: 93, endPoint y: 303, distance: 158.5
click at [96, 301] on textarea "Message" at bounding box center [330, 328] width 472 height 94
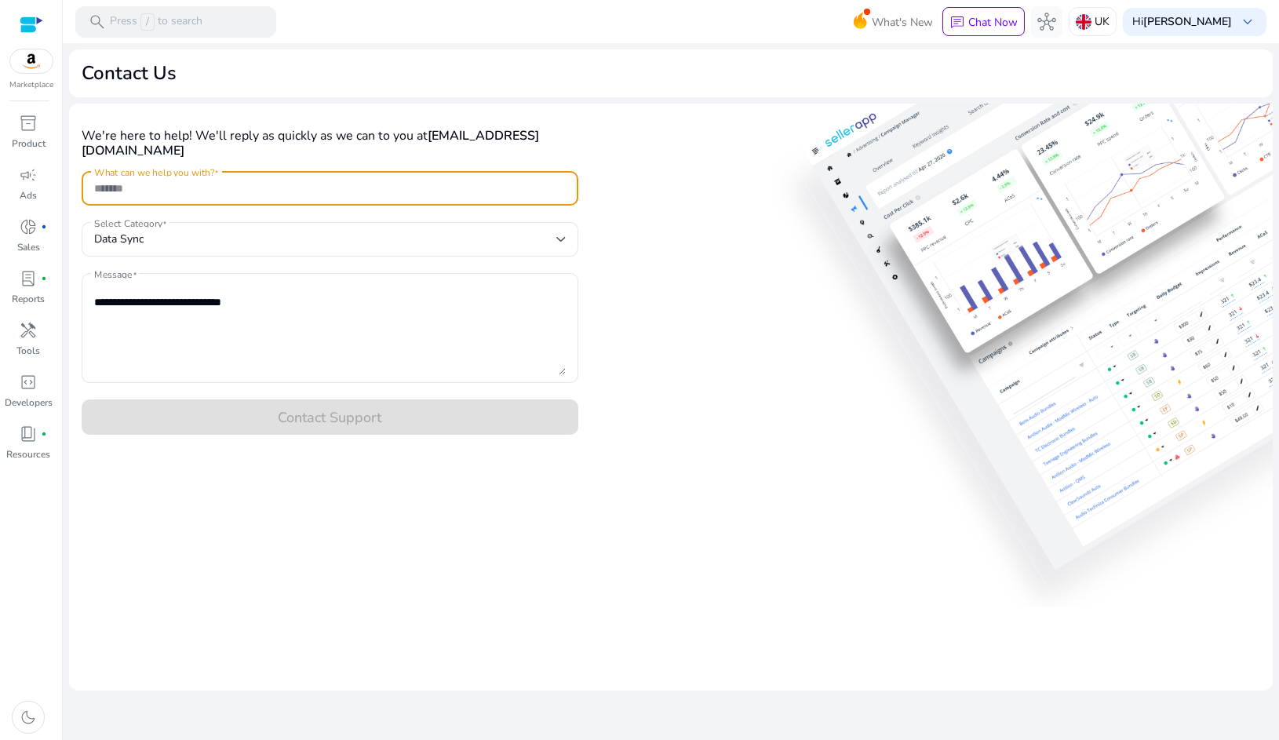
click at [133, 192] on input "What can we help you with?" at bounding box center [330, 188] width 472 height 17
paste input "**********"
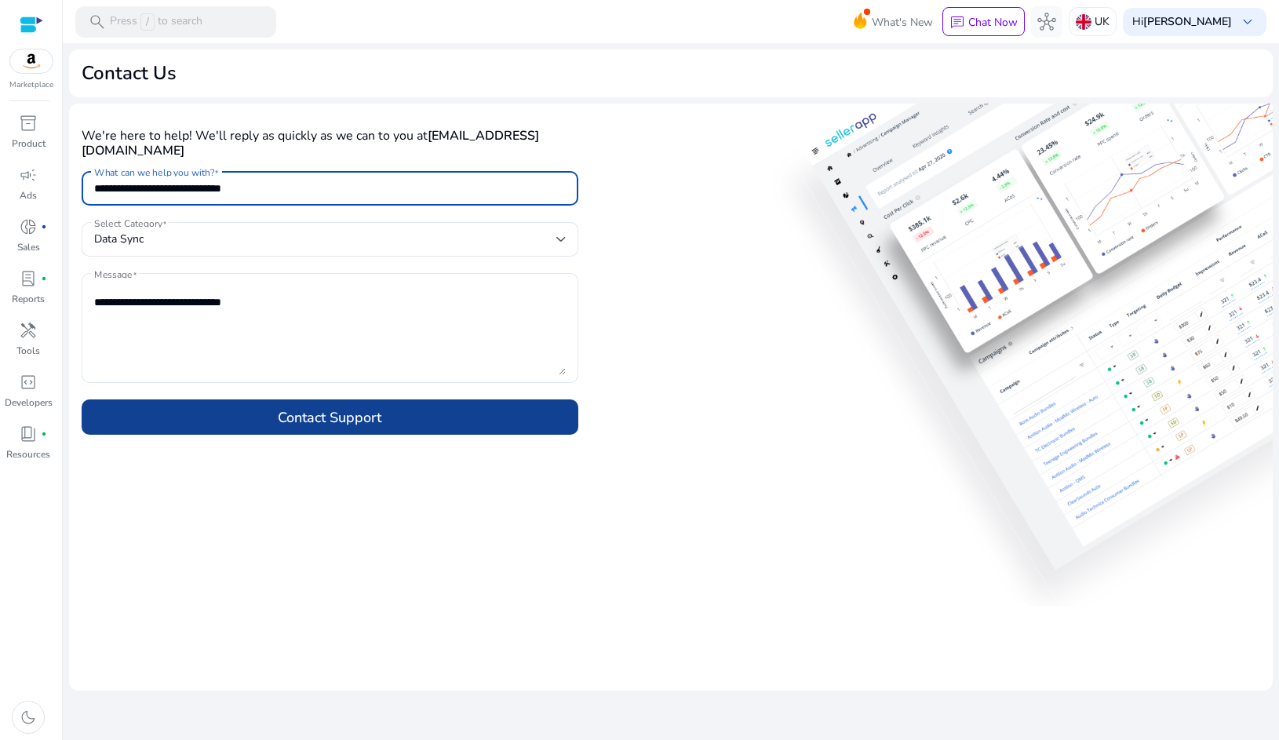
type input "**********"
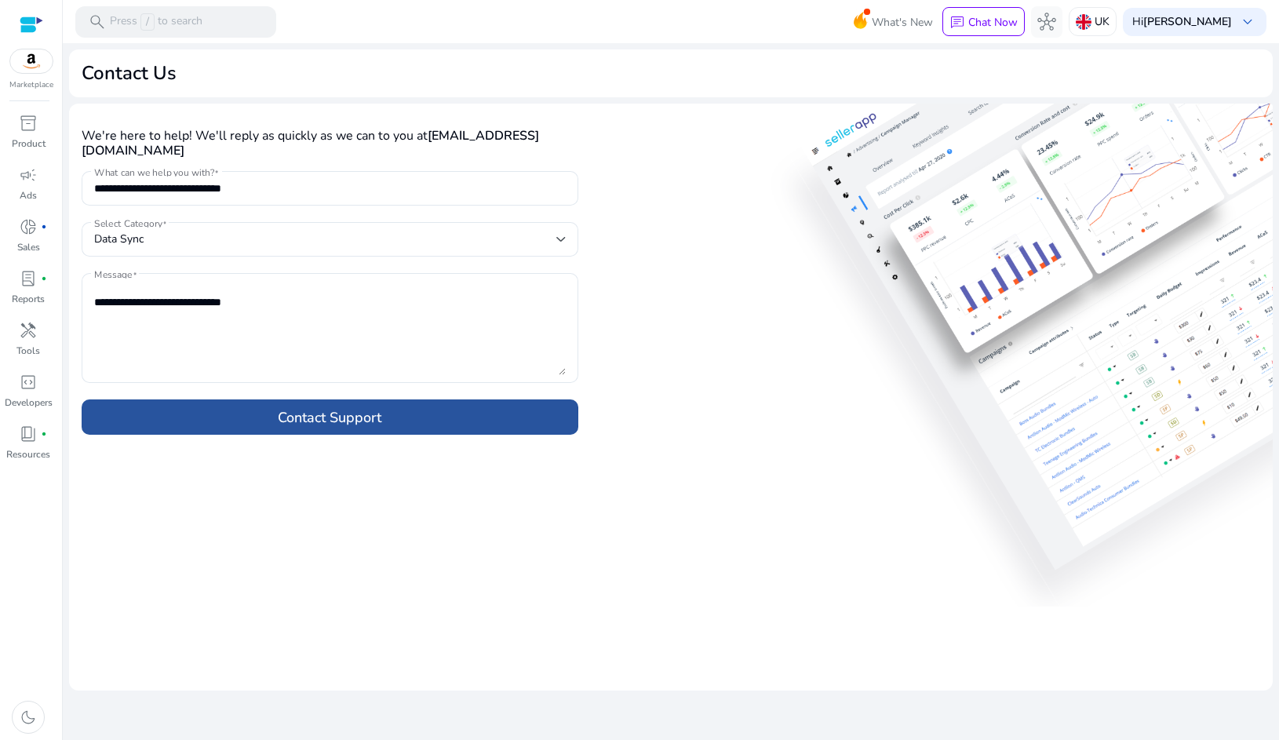
click at [265, 421] on span at bounding box center [330, 418] width 497 height 38
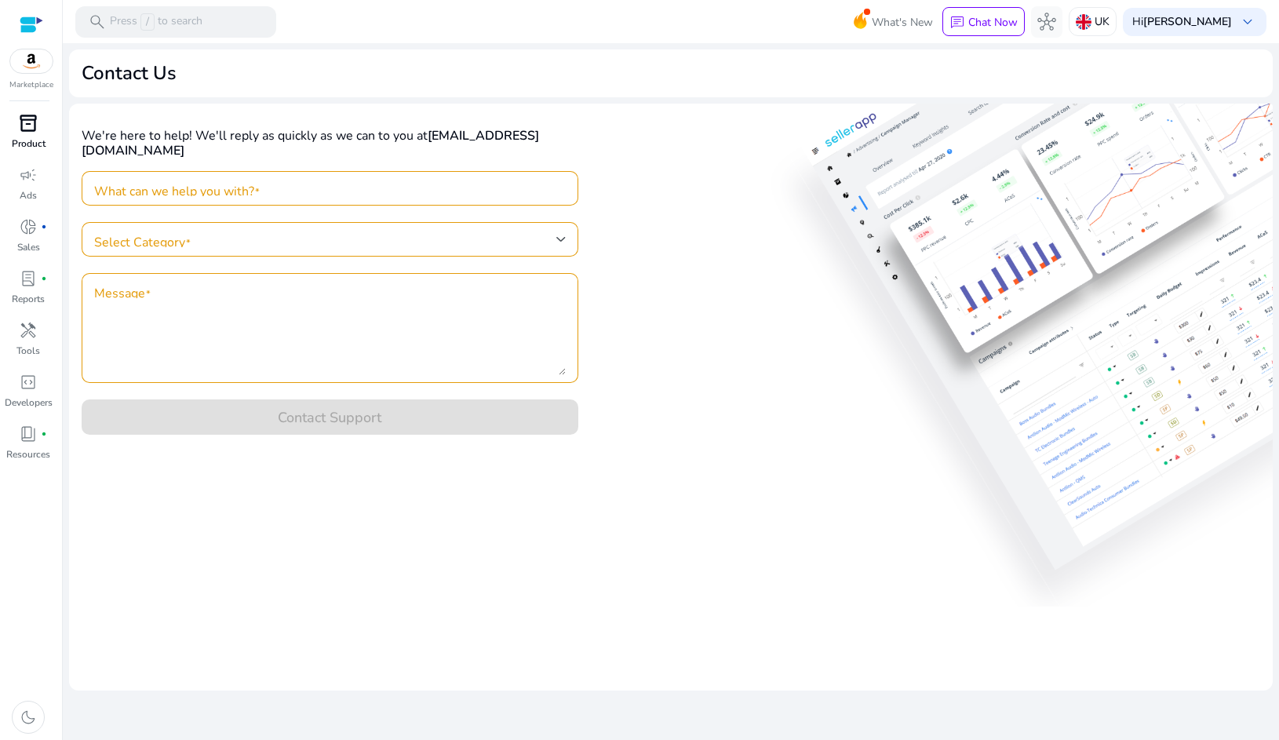
click at [27, 124] on span "inventory_2" at bounding box center [28, 123] width 19 height 19
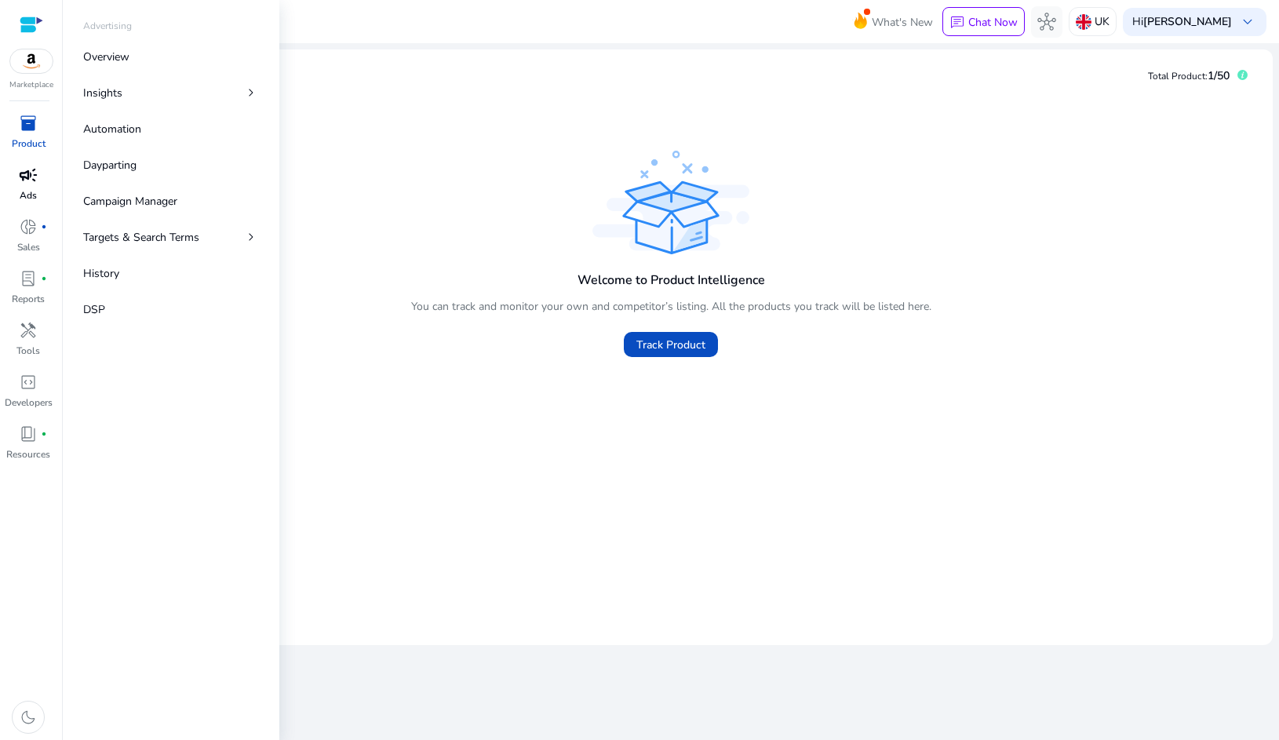
click at [31, 184] on span "campaign" at bounding box center [28, 175] width 19 height 19
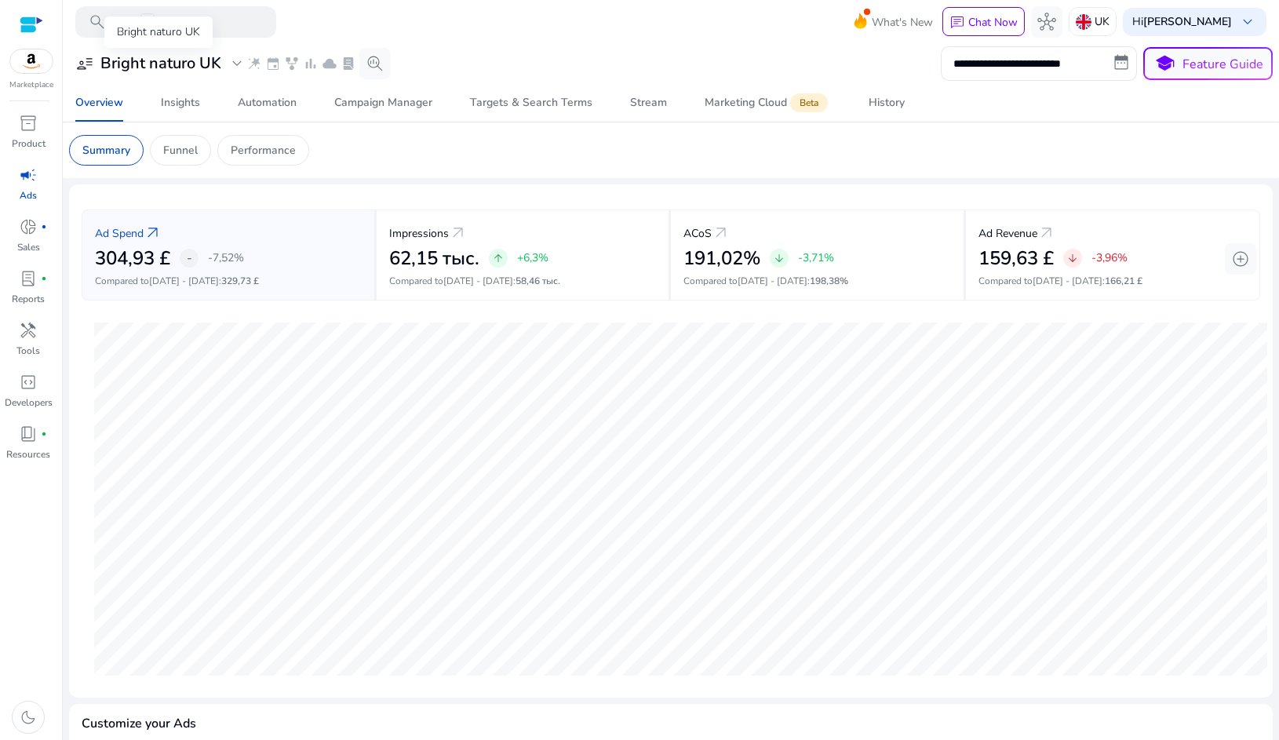
click at [222, 69] on div "user_attributes Bright naturo UK expand_more" at bounding box center [160, 63] width 171 height 19
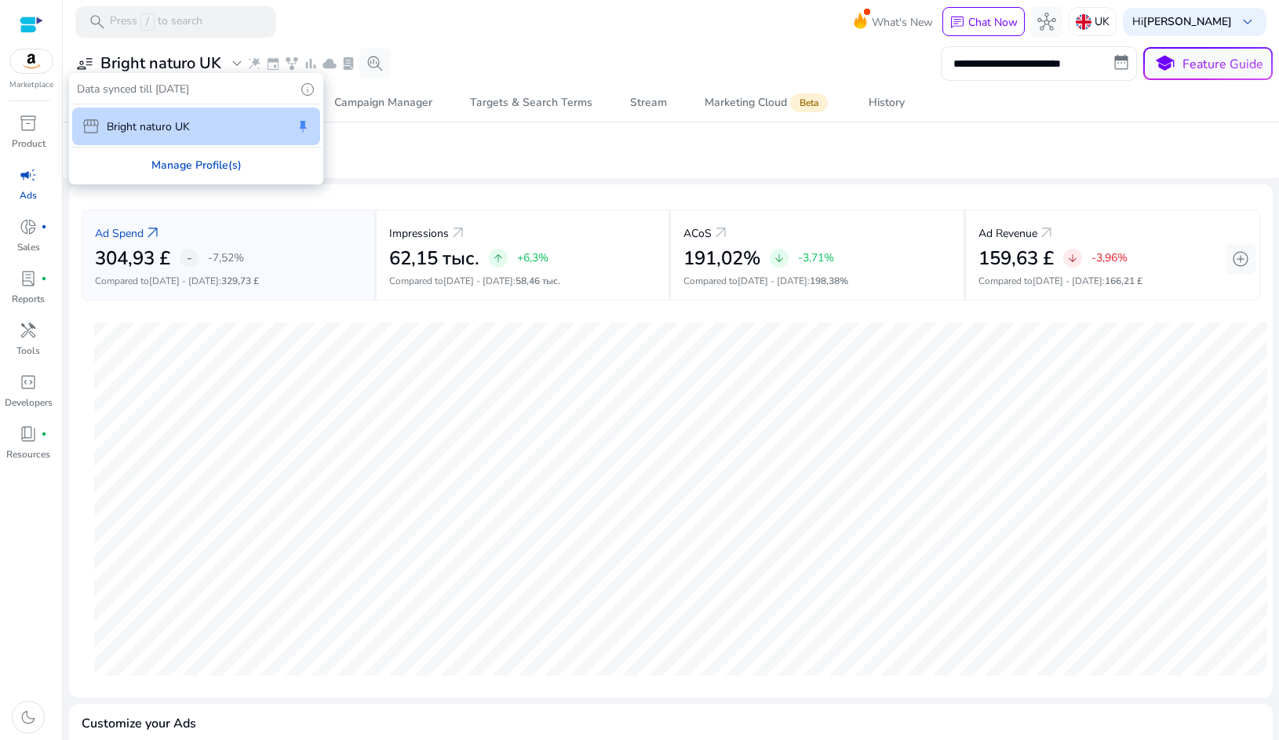
click at [193, 159] on div "Manage Profile(s)" at bounding box center [196, 165] width 251 height 35
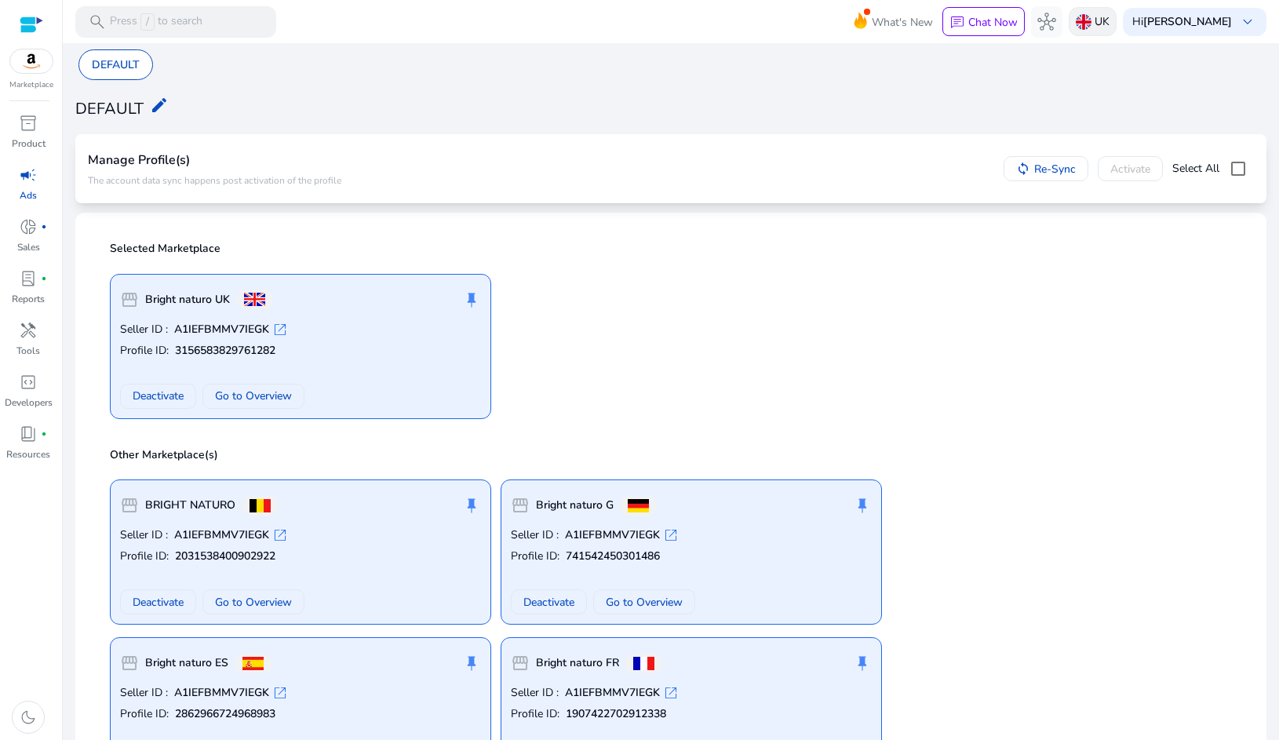
click at [1103, 27] on p "UK" at bounding box center [1102, 21] width 15 height 27
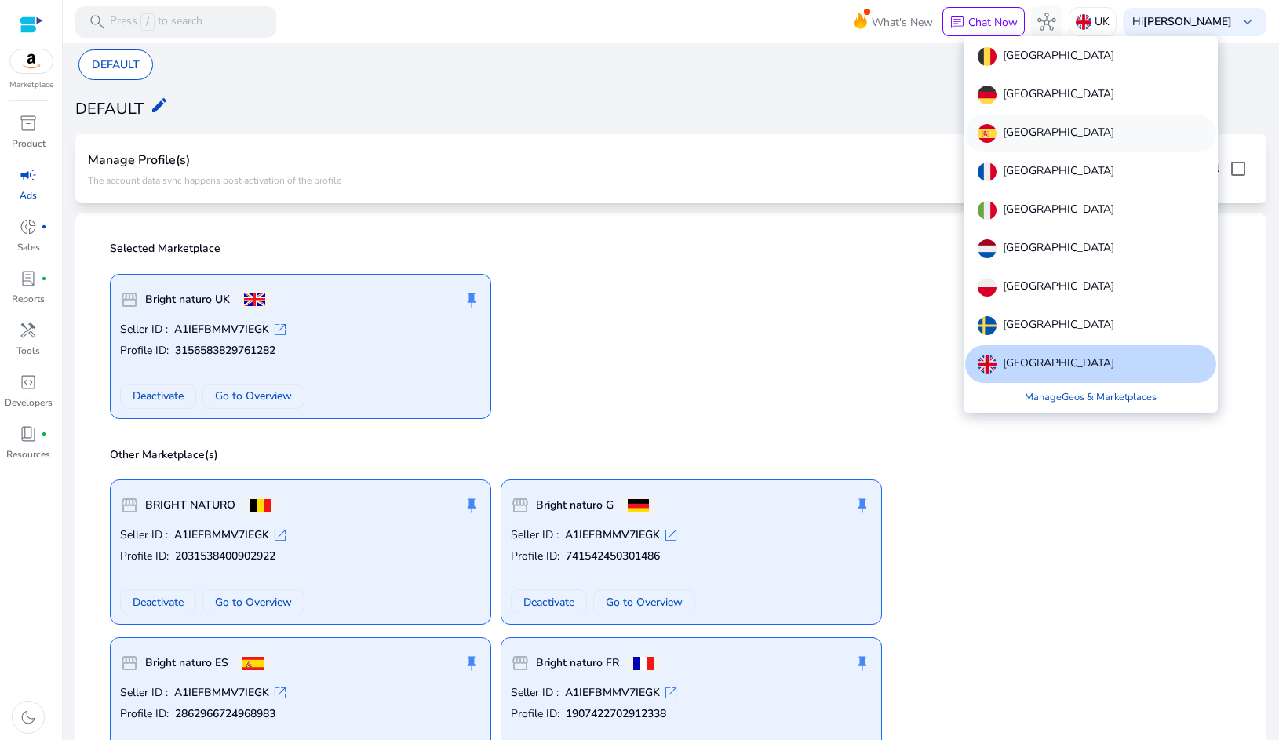
click at [1013, 130] on p "Spain" at bounding box center [1058, 133] width 111 height 19
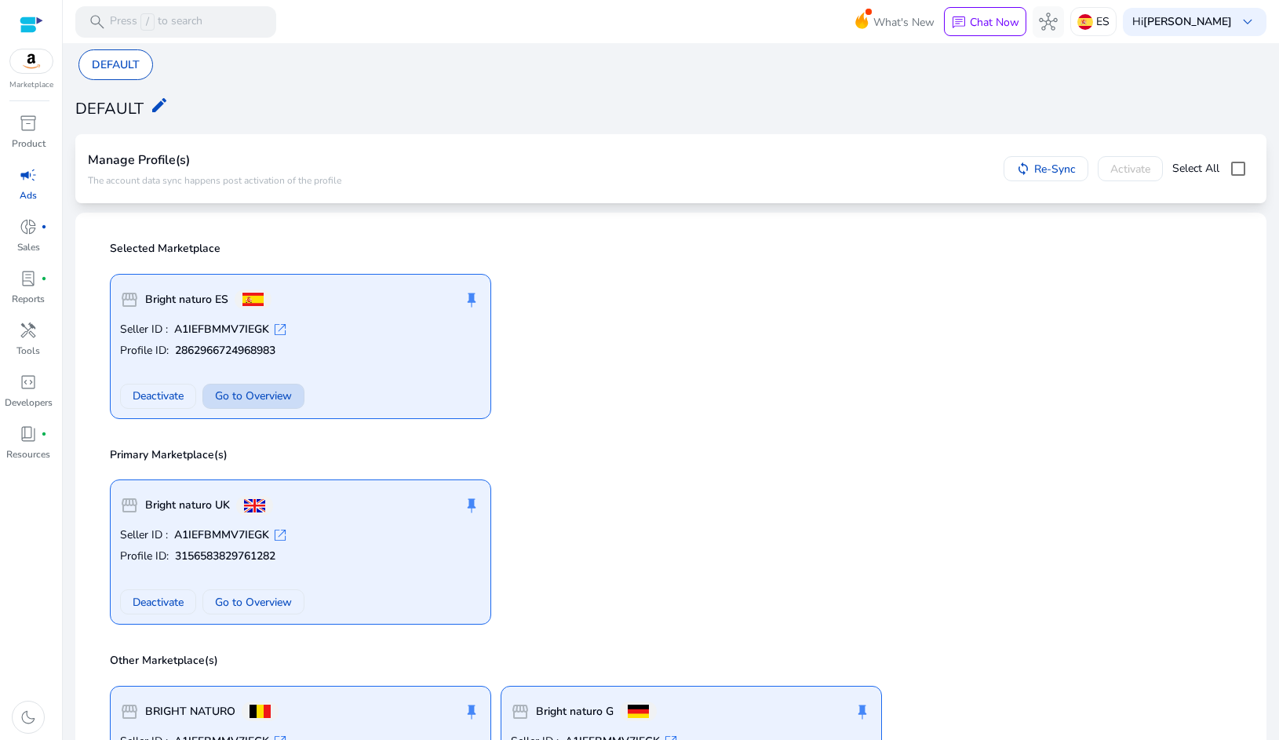
click at [272, 392] on span "Go to Overview" at bounding box center [253, 396] width 77 height 16
